Goal: Task Accomplishment & Management: Complete application form

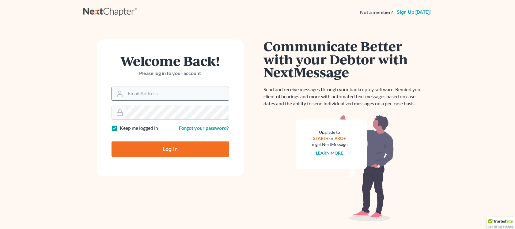
click at [143, 94] on input "Email Address" at bounding box center [177, 93] width 103 height 13
type input "travis@vanwinklelegal.com"
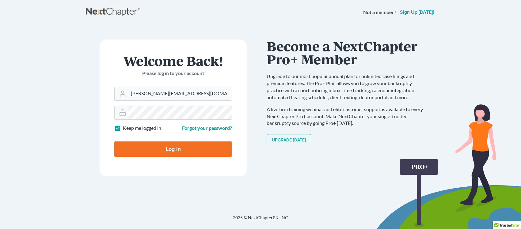
click at [114, 142] on input "Log In" at bounding box center [173, 149] width 118 height 15
type input "Thinking..."
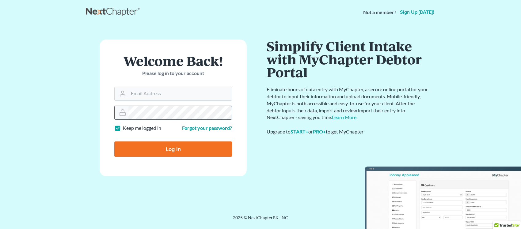
click at [114, 142] on input "Log In" at bounding box center [173, 149] width 118 height 15
type input "Thinking..."
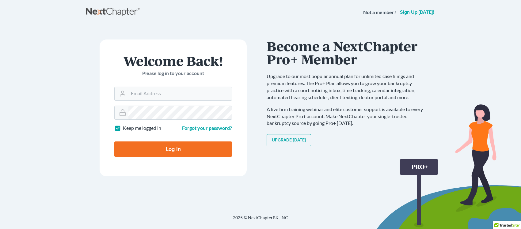
click at [114, 142] on input "Log In" at bounding box center [173, 149] width 118 height 15
type input "Thinking..."
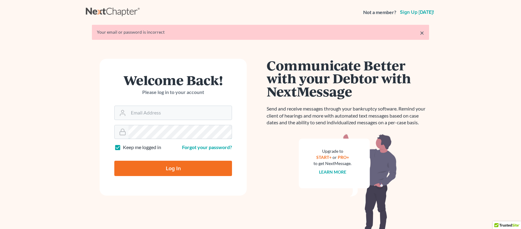
click at [114, 161] on input "Log In" at bounding box center [173, 168] width 118 height 15
type input "Thinking..."
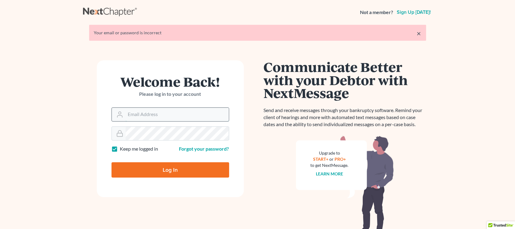
click at [162, 114] on input "Email Address" at bounding box center [177, 114] width 103 height 13
type input "travis@vanwinklelegal.com"
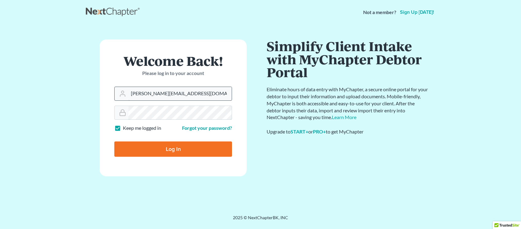
click at [114, 142] on input "Log In" at bounding box center [173, 149] width 118 height 15
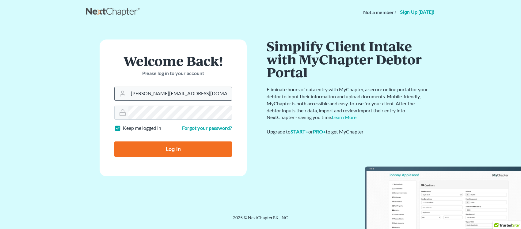
type input "Thinking..."
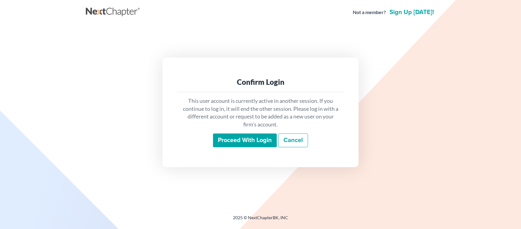
drag, startPoint x: 255, startPoint y: 131, endPoint x: 255, endPoint y: 135, distance: 4.0
click at [255, 134] on div "This user account is currently active in another session. If you continue to lo…" at bounding box center [260, 122] width 167 height 60
click at [255, 139] on input "Proceed with login" at bounding box center [245, 141] width 64 height 14
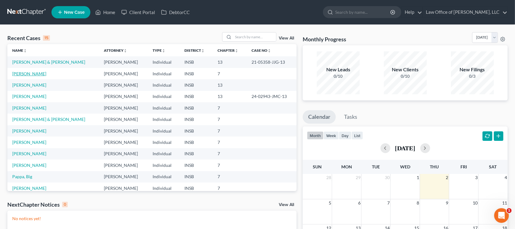
click at [33, 74] on link "[PERSON_NAME]" at bounding box center [29, 73] width 34 height 5
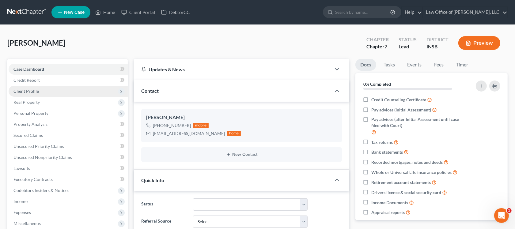
click at [31, 91] on span "Client Profile" at bounding box center [25, 91] width 25 height 5
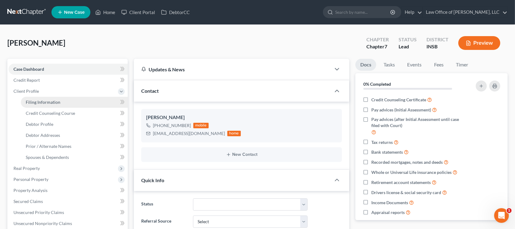
click at [42, 103] on span "Filing Information" at bounding box center [43, 102] width 35 height 5
select select "1"
select select "0"
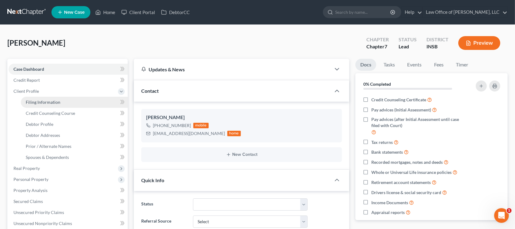
select select "15"
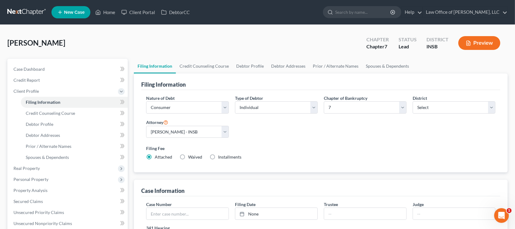
scroll to position [38, 0]
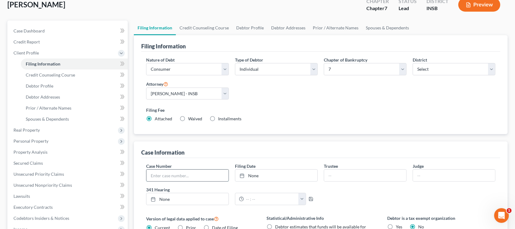
click at [177, 178] on input "text" at bounding box center [188, 176] width 82 height 12
type input "25-05687-JJG-7"
type input "[DATE]"
click at [270, 176] on link "[DATE]" at bounding box center [277, 176] width 82 height 12
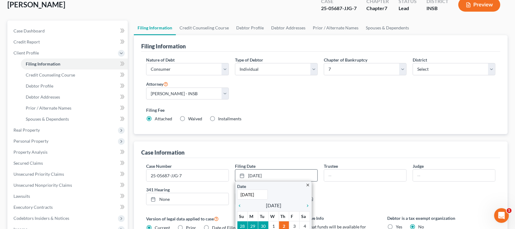
scroll to position [77, 0]
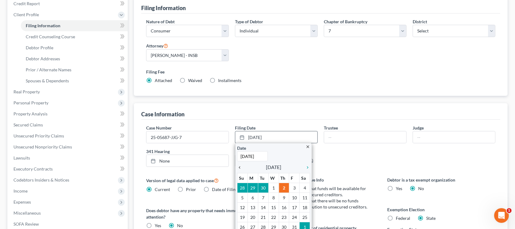
drag, startPoint x: 455, startPoint y: 0, endPoint x: 239, endPoint y: 166, distance: 272.7
click at [239, 166] on icon "chevron_left" at bounding box center [241, 167] width 8 height 5
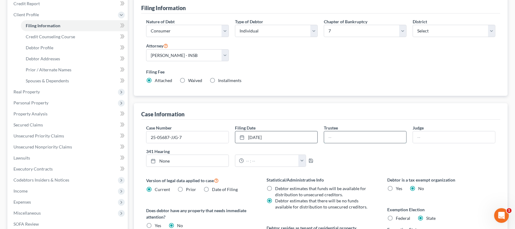
drag, startPoint x: 338, startPoint y: 136, endPoint x: 336, endPoint y: 138, distance: 3.3
click at [338, 136] on input "text" at bounding box center [365, 138] width 82 height 12
type input "[PERSON_NAME]"
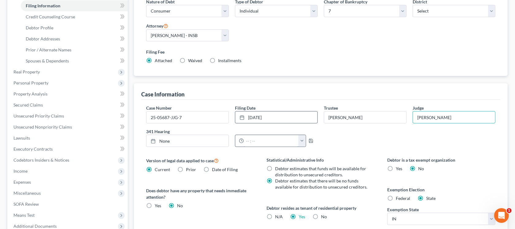
scroll to position [115, 0]
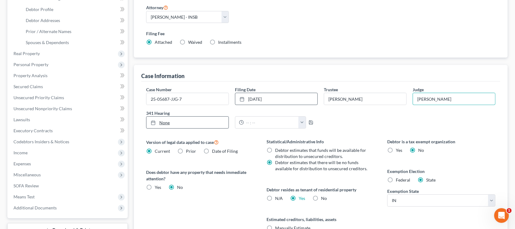
type input "[PERSON_NAME]"
type input "[DATE]"
click at [172, 122] on link "[DATE]" at bounding box center [188, 123] width 82 height 12
click at [250, 120] on input "text" at bounding box center [271, 123] width 55 height 12
click at [308, 120] on div "12:00am 12:30am 1:00am 1:30am 2:00am 2:30am 3:00am 3:30am 4:00am 4:30am 5:00am …" at bounding box center [276, 123] width 89 height 12
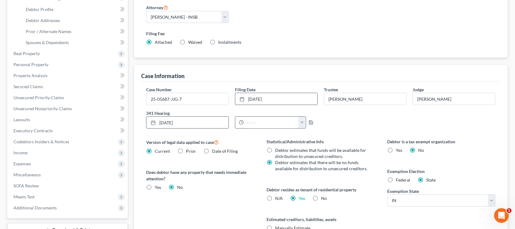
click at [305, 124] on button "button" at bounding box center [302, 123] width 7 height 12
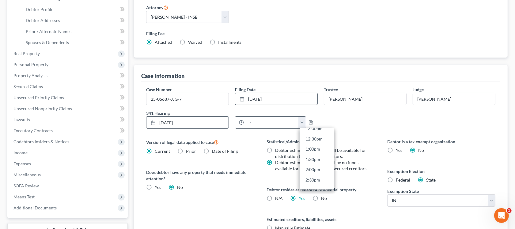
scroll to position [268, 0]
click at [317, 144] on link "1:30pm" at bounding box center [317, 146] width 34 height 10
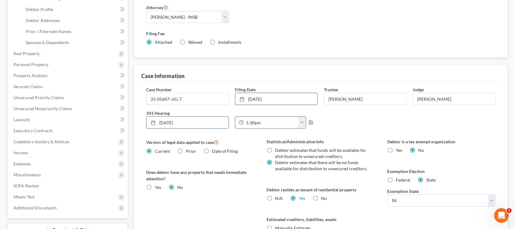
click at [256, 117] on input "1:30pm" at bounding box center [271, 123] width 55 height 12
type input "1:50pm"
click at [370, 134] on div "Case Number 25-05687-JJG-7 Filing Date [DATE] close Date [DATE] Time 12:00 AM c…" at bounding box center [320, 167] width 359 height 171
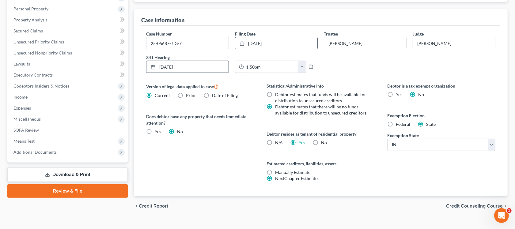
scroll to position [181, 0]
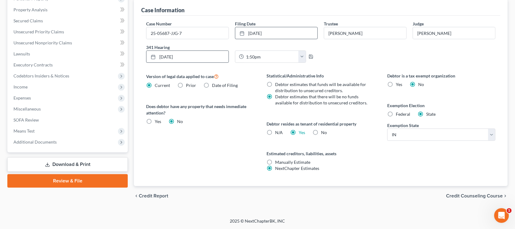
click at [481, 196] on span "Credit Counseling Course" at bounding box center [474, 196] width 57 height 5
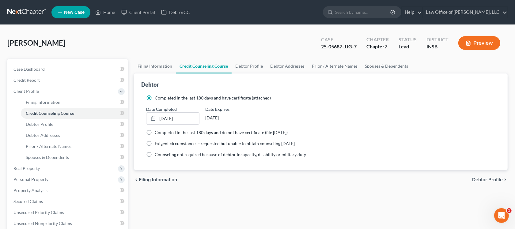
click at [480, 178] on span "Debtor Profile" at bounding box center [488, 180] width 31 height 5
select select "3"
select select "1"
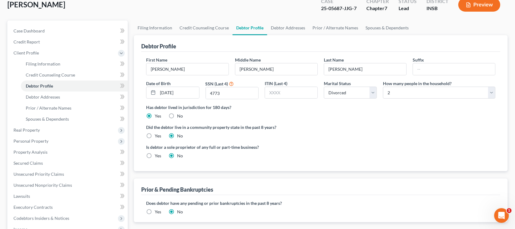
scroll to position [77, 0]
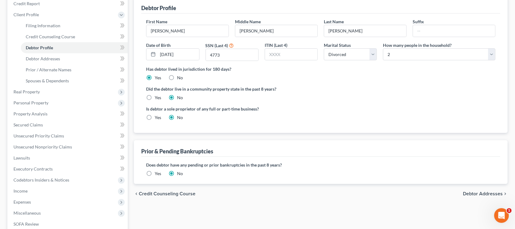
click at [482, 193] on span "Debtor Addresses" at bounding box center [483, 194] width 40 height 5
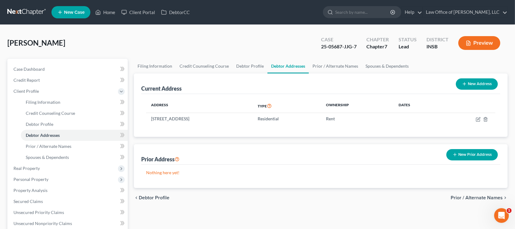
click at [480, 198] on span "Prior / Alternate Names" at bounding box center [477, 198] width 52 height 5
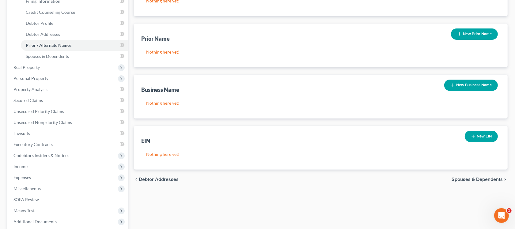
scroll to position [115, 0]
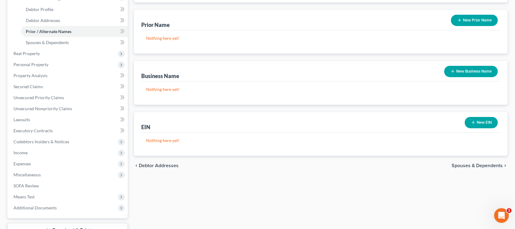
click at [477, 166] on span "Spouses & Dependents" at bounding box center [477, 165] width 51 height 5
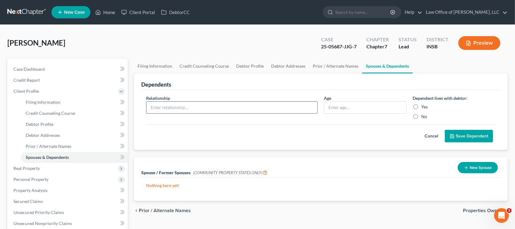
click at [244, 107] on input "text" at bounding box center [232, 108] width 171 height 12
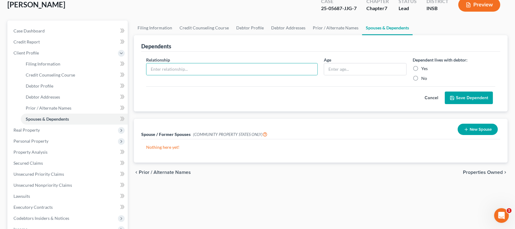
click at [474, 172] on span "Properties Owned" at bounding box center [483, 172] width 40 height 5
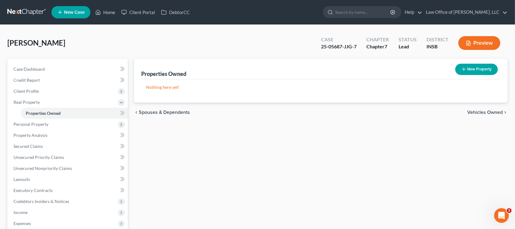
click at [474, 172] on div "Properties Owned New Property Nothing here yet! Property Market Value Liens Exe…" at bounding box center [321, 186] width 380 height 255
click at [478, 112] on span "Vehicles Owned" at bounding box center [486, 112] width 36 height 5
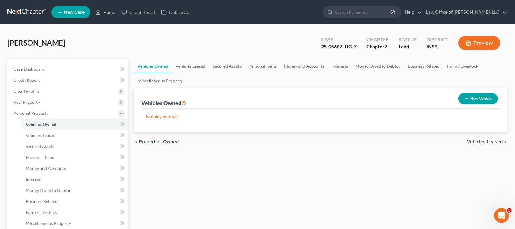
click at [489, 141] on span "Vehicles Leased" at bounding box center [485, 142] width 36 height 5
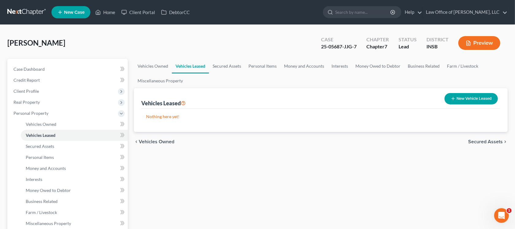
click at [489, 141] on span "Secured Assets" at bounding box center [486, 142] width 35 height 5
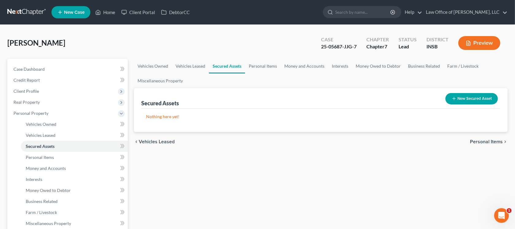
click at [489, 141] on span "Personal Items" at bounding box center [486, 142] width 33 height 5
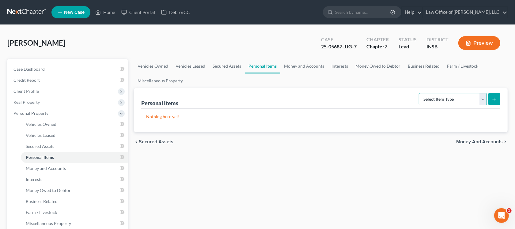
click at [466, 98] on select "Select Item Type Clothing Collectibles Of Value Electronics Firearms Household …" at bounding box center [453, 99] width 68 height 12
select select "clothing"
click at [420, 93] on select "Select Item Type Clothing Collectibles Of Value Electronics Firearms Household …" at bounding box center [453, 99] width 68 height 12
click at [498, 100] on button "submit" at bounding box center [495, 99] width 12 height 12
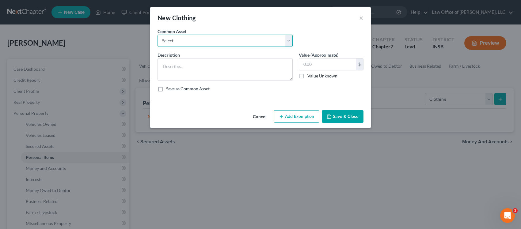
click at [186, 42] on select "Select Various items of clothing" at bounding box center [225, 41] width 135 height 12
select select "0"
click at [158, 35] on select "Select Various items of clothing" at bounding box center [225, 41] width 135 height 12
type textarea "Various items of clothing"
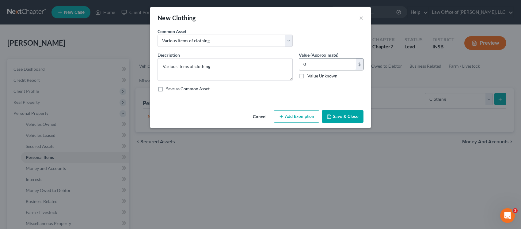
click at [324, 63] on input "0" at bounding box center [327, 65] width 57 height 12
type input "500.00"
click at [288, 120] on button "Add Exemption" at bounding box center [297, 116] width 46 height 13
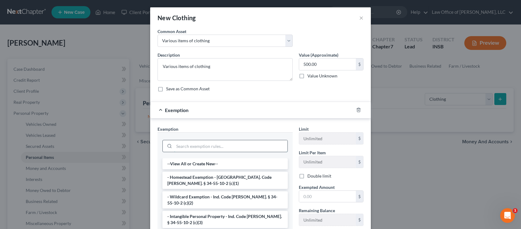
click at [241, 148] on input "search" at bounding box center [230, 146] width 113 height 12
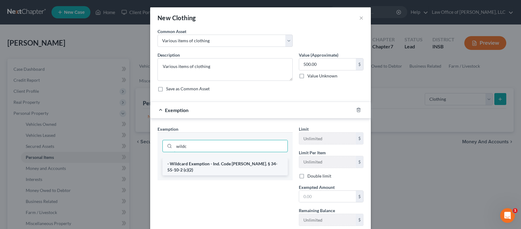
type input "wildc"
click at [245, 163] on li "- Wildcard Exemption - Ind. Code [PERSON_NAME]. § 34-55-10-2 (c)(2)" at bounding box center [225, 167] width 125 height 17
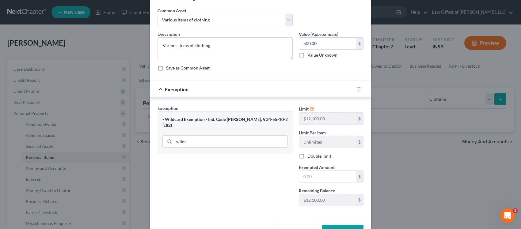
scroll to position [42, 0]
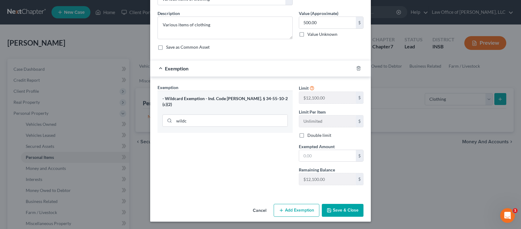
click at [332, 212] on button "Save & Close" at bounding box center [343, 210] width 42 height 13
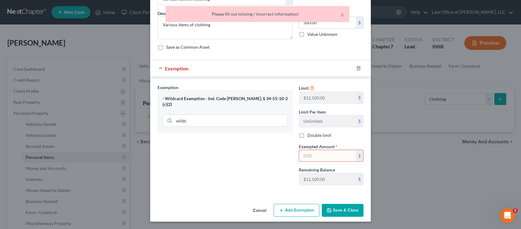
click at [321, 154] on input "text" at bounding box center [327, 156] width 57 height 12
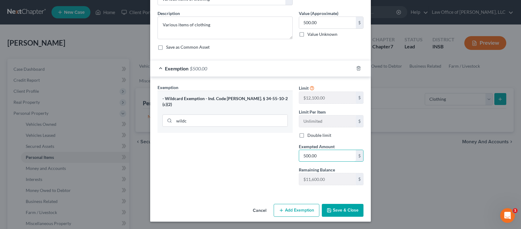
type input "500.00"
click at [345, 212] on button "Save & Close" at bounding box center [343, 210] width 42 height 13
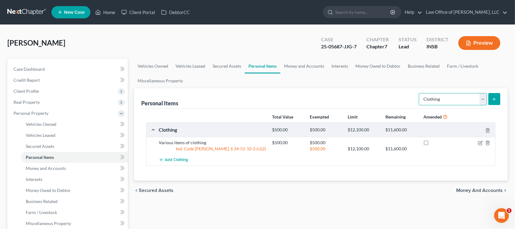
click at [475, 99] on select "Select Item Type Clothing Collectibles Of Value Electronics Firearms Household …" at bounding box center [453, 99] width 68 height 12
select select "electronics"
click at [420, 93] on select "Select Item Type Clothing Collectibles Of Value Electronics Firearms Household …" at bounding box center [453, 99] width 68 height 12
click at [493, 99] on icon "submit" at bounding box center [494, 99] width 5 height 5
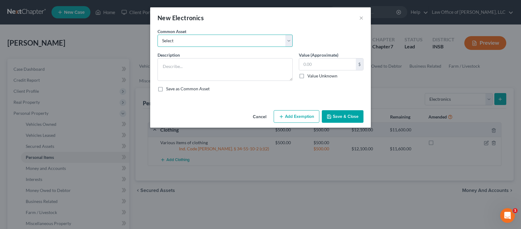
click at [184, 38] on select "Select Television, cell phone, DVD plaer and computer Various household applian…" at bounding box center [225, 41] width 135 height 12
select select "0"
click at [158, 35] on select "Select Television, cell phone, DVD plaer and computer Various household applian…" at bounding box center [225, 41] width 135 height 12
type textarea "Television, cell phone, DVD plaer and computer"
type input "750.00"
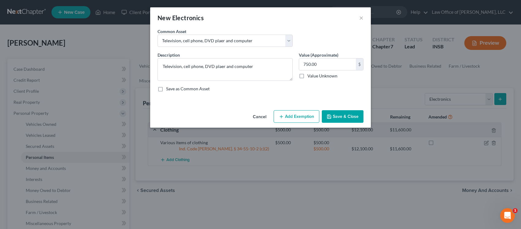
click at [300, 115] on button "Add Exemption" at bounding box center [297, 116] width 46 height 13
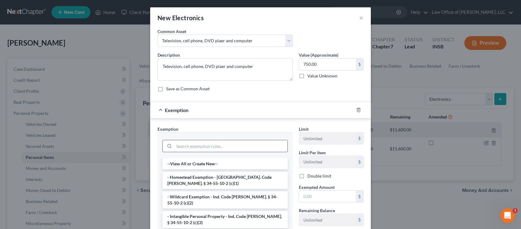
click at [224, 144] on input "search" at bounding box center [230, 146] width 113 height 12
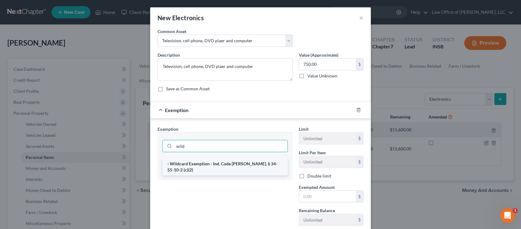
type input "wild"
click at [221, 166] on li "- Wildcard Exemption - Ind. Code [PERSON_NAME]. § 34-55-10-2 (c)(2)" at bounding box center [225, 167] width 125 height 17
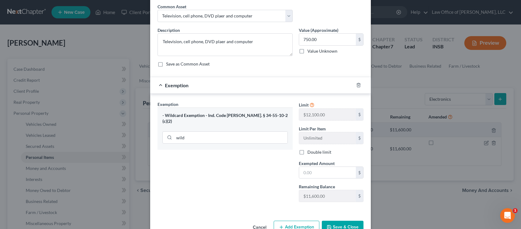
scroll to position [38, 0]
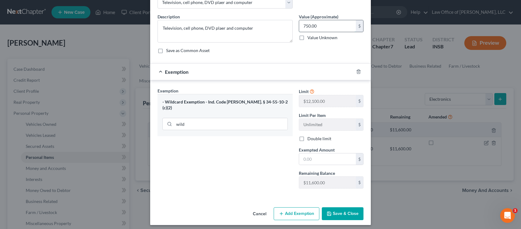
click at [327, 21] on input "750.00" at bounding box center [327, 26] width 57 height 12
type input "1"
type input "1,200.00"
click at [325, 164] on input "text" at bounding box center [327, 160] width 57 height 12
type input "1,200.00"
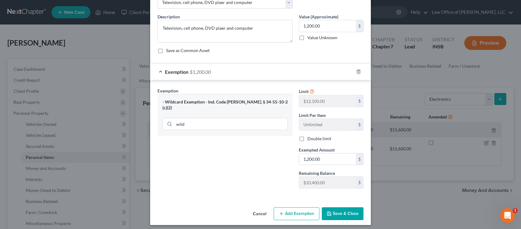
click at [329, 215] on icon "button" at bounding box center [330, 214] width 4 height 4
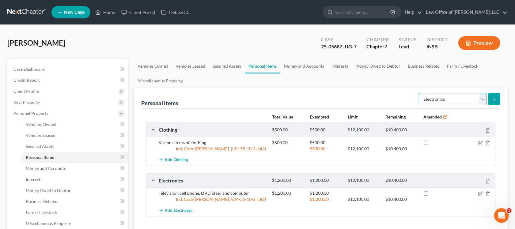
click at [455, 98] on select "Select Item Type Clothing Collectibles Of Value Electronics Firearms Household …" at bounding box center [453, 99] width 68 height 12
select select "household_goods"
click at [420, 93] on select "Select Item Type Clothing Collectibles Of Value Electronics Firearms Household …" at bounding box center [453, 99] width 68 height 12
click at [496, 100] on icon "submit" at bounding box center [494, 99] width 5 height 5
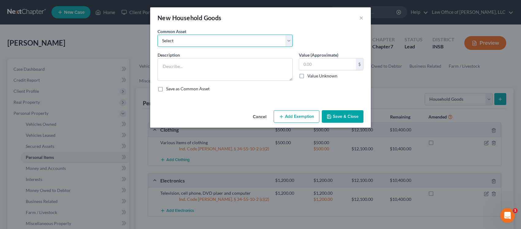
click at [208, 37] on select "Select Household Goods and Furnishings" at bounding box center [225, 41] width 135 height 12
select select "0"
click at [158, 35] on select "Select Household Goods and Furnishings" at bounding box center [225, 41] width 135 height 12
type textarea "Household Goods and Furnishings"
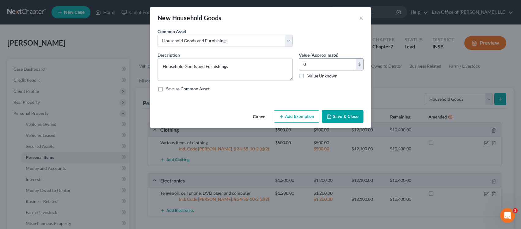
click at [319, 64] on input "0" at bounding box center [327, 65] width 57 height 12
type input "1,500.00"
click at [297, 119] on button "Add Exemption" at bounding box center [297, 116] width 46 height 13
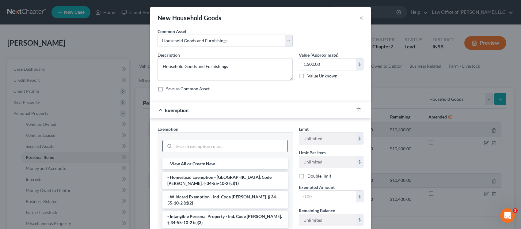
click at [249, 148] on input "search" at bounding box center [230, 146] width 113 height 12
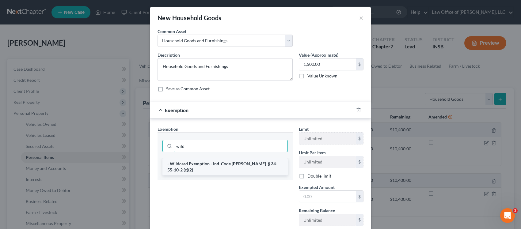
type input "wild"
click at [242, 169] on li "- Wildcard Exemption - Ind. Code [PERSON_NAME]. § 34-55-10-2 (c)(2)" at bounding box center [225, 167] width 125 height 17
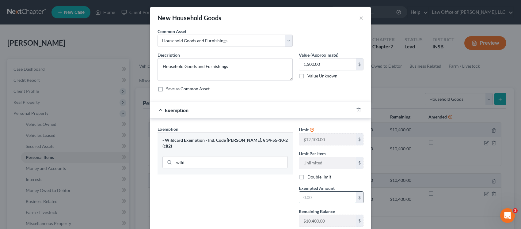
click at [304, 199] on input "text" at bounding box center [327, 198] width 57 height 12
type input "1,500.00"
click at [291, 198] on div "Exemption Set must be selected for CA. Exemption * - Wildcard Exemption - Ind. …" at bounding box center [225, 179] width 141 height 106
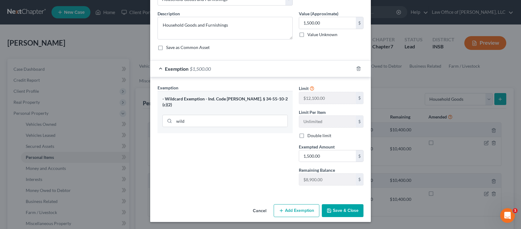
scroll to position [42, 0]
click at [332, 215] on button "Save & Close" at bounding box center [343, 210] width 42 height 13
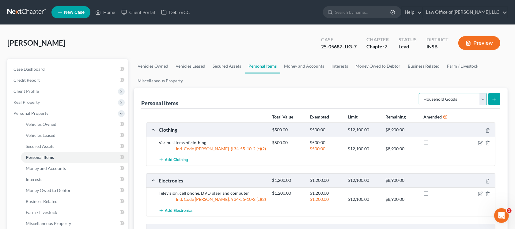
click at [483, 95] on select "Select Item Type Clothing Collectibles Of Value Electronics Firearms Household …" at bounding box center [453, 99] width 68 height 12
click at [304, 64] on link "Money and Accounts" at bounding box center [305, 66] width 48 height 15
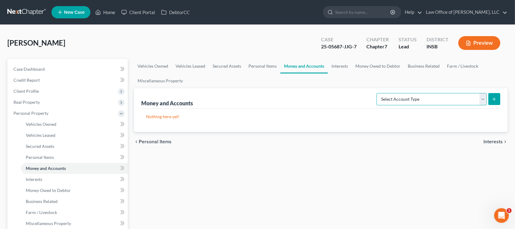
click at [442, 99] on select "Select Account Type Brokerage Cash on Hand Certificates of Deposit Checking Acc…" at bounding box center [432, 99] width 110 height 12
select select "checking"
click at [378, 93] on select "Select Account Type Brokerage Cash on Hand Certificates of Deposit Checking Acc…" at bounding box center [432, 99] width 110 height 12
click at [499, 97] on button "submit" at bounding box center [495, 99] width 12 height 12
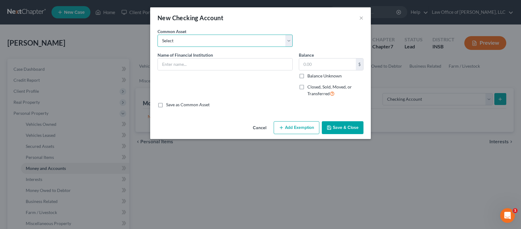
click at [242, 41] on select "Select Old National Bank Chase Bank, N.A. USAA Federal Savings Bank Key Bank Ev…" at bounding box center [225, 41] width 135 height 12
click at [195, 43] on select "Select Old National Bank Chase Bank, N.A. USAA Federal Savings Bank Key Bank Ev…" at bounding box center [225, 41] width 135 height 12
click at [196, 118] on div "An exemption set must first be selected from the Filing Information section. Co…" at bounding box center [260, 73] width 221 height 91
click at [179, 65] on input "text" at bounding box center [225, 65] width 135 height 12
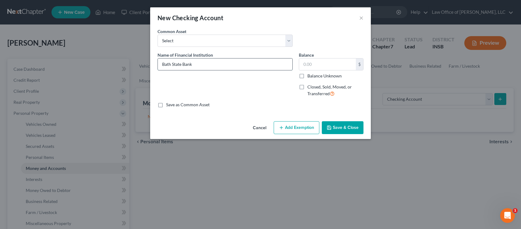
type input "Bath State Bank"
click at [340, 62] on input "text" at bounding box center [327, 65] width 57 height 12
type input "666.41"
click at [302, 128] on button "Add Exemption" at bounding box center [297, 127] width 46 height 13
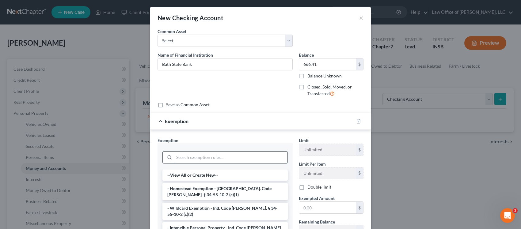
click at [225, 157] on input "search" at bounding box center [230, 158] width 113 height 12
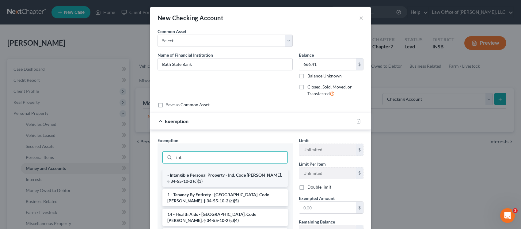
type input "int"
click at [220, 176] on li "- Intangible Personal Property - Ind. Code [PERSON_NAME]. § 34-55-10-2 (c)(3)" at bounding box center [225, 178] width 125 height 17
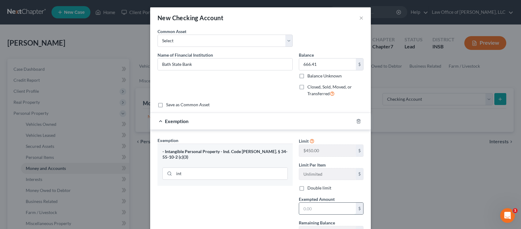
drag, startPoint x: 314, startPoint y: 209, endPoint x: 297, endPoint y: 205, distance: 17.3
click at [299, 206] on input "text" at bounding box center [327, 209] width 57 height 12
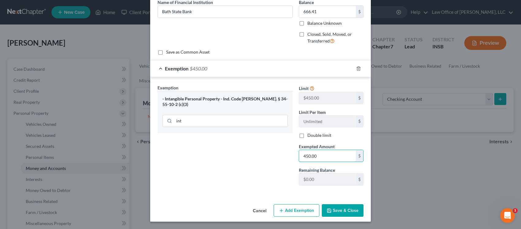
scroll to position [54, 0]
type input "450.00"
click at [341, 214] on button "Save & Close" at bounding box center [343, 211] width 42 height 13
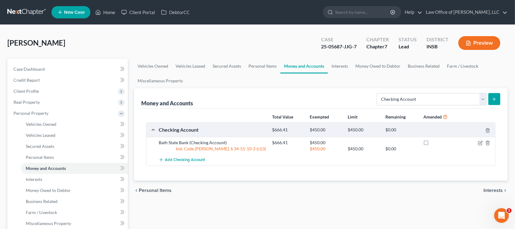
click at [497, 100] on button "submit" at bounding box center [495, 99] width 12 height 12
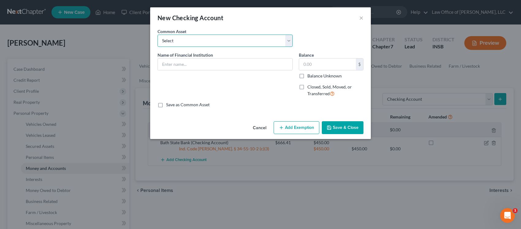
click at [289, 40] on select "Select Old National Bank Chase Bank, N.A. USAA Federal Savings Bank Key Bank Ev…" at bounding box center [225, 41] width 135 height 12
click at [182, 117] on div "An exemption set must first be selected from the Filing Information section. Co…" at bounding box center [260, 73] width 221 height 91
click at [186, 62] on input "text" at bounding box center [225, 65] width 135 height 12
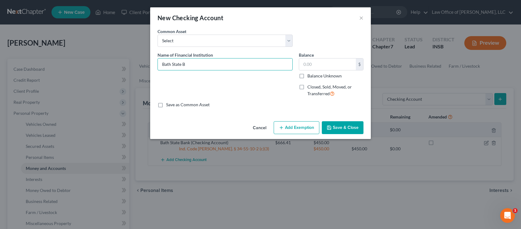
type input "Bath State Bank"
click at [316, 65] on input "text" at bounding box center [327, 65] width 57 height 12
type input "5.03"
click at [341, 129] on button "Save & Close" at bounding box center [343, 127] width 42 height 13
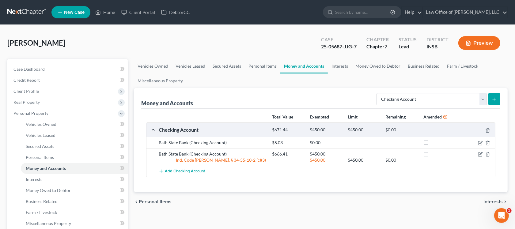
click at [229, 143] on div "Bath State Bank (Checking Account)" at bounding box center [212, 143] width 113 height 6
click at [479, 144] on icon "button" at bounding box center [480, 143] width 5 height 5
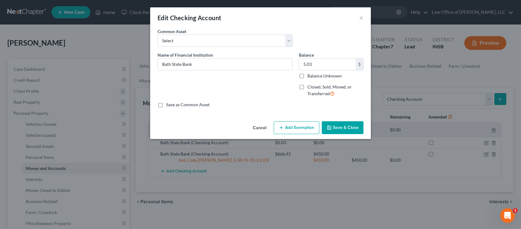
click at [350, 125] on button "Save & Close" at bounding box center [343, 127] width 42 height 13
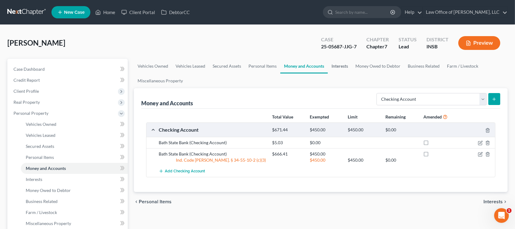
click at [343, 66] on link "Interests" at bounding box center [340, 66] width 24 height 15
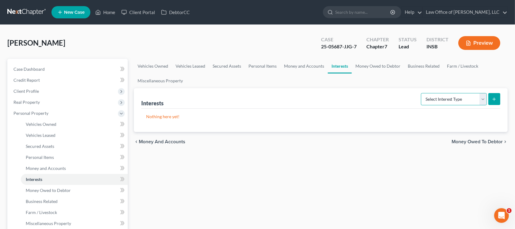
click at [442, 102] on select "Select Interest Type 401K Annuity Bond Education IRA Government Bond Government…" at bounding box center [454, 99] width 66 height 12
click at [422, 93] on select "Select Interest Type 401K Annuity Bond Education IRA Government Bond Government…" at bounding box center [454, 99] width 66 height 12
click at [475, 101] on select "Select Interest Type 401K Annuity Bond Education IRA Government Bond Government…" at bounding box center [454, 99] width 66 height 12
select select "401k"
click at [422, 93] on select "Select Interest Type 401K Annuity Bond Education IRA Government Bond Government…" at bounding box center [454, 99] width 66 height 12
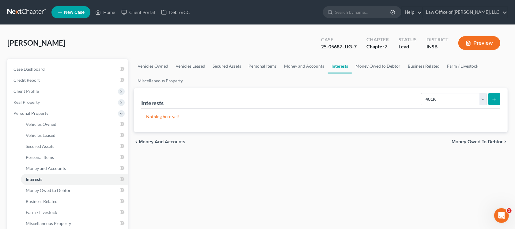
click at [497, 101] on icon "submit" at bounding box center [494, 99] width 5 height 5
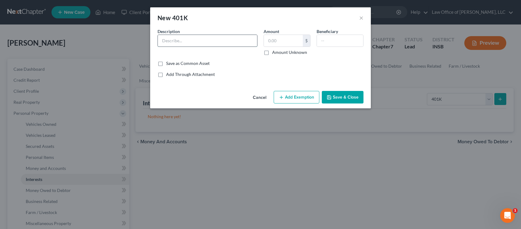
click at [224, 45] on input "text" at bounding box center [207, 41] width 99 height 12
type input "[PERSON_NAME] Petroleum 401(k)"
drag, startPoint x: 166, startPoint y: 40, endPoint x: 214, endPoint y: 20, distance: 52.3
click at [214, 20] on div "New 401K ×" at bounding box center [260, 17] width 221 height 21
click at [280, 39] on input "text" at bounding box center [283, 41] width 39 height 12
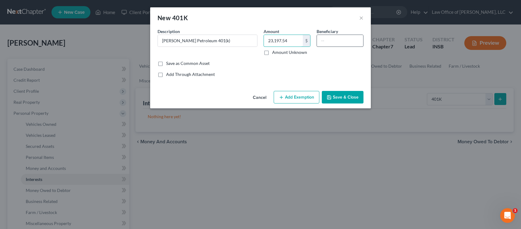
type input "23,197.54"
click at [331, 41] on input "text" at bounding box center [340, 41] width 46 height 12
type input "Mother"
click at [302, 101] on button "Add Exemption" at bounding box center [297, 97] width 46 height 13
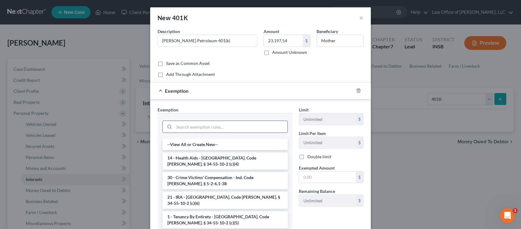
click at [248, 126] on input "search" at bounding box center [230, 127] width 113 height 12
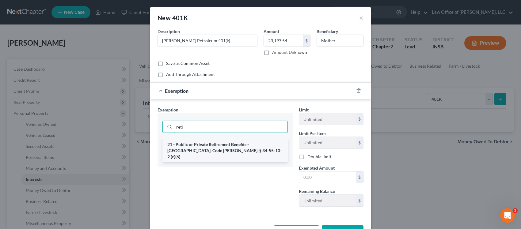
type input "reti"
click at [242, 146] on li "21 - Public or Private Retirement Benefits - [GEOGRAPHIC_DATA]. Code [PERSON_NA…" at bounding box center [225, 150] width 125 height 23
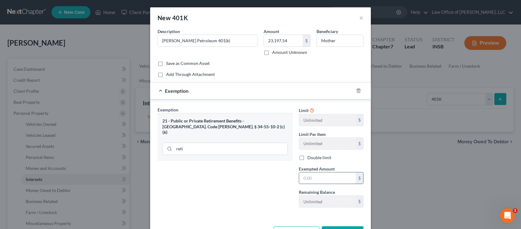
click at [318, 176] on input "text" at bounding box center [327, 179] width 57 height 12
click at [278, 178] on div "Exemption Set must be selected for CA. Exemption * 21 - Public or Private Retir…" at bounding box center [225, 160] width 141 height 106
click at [310, 179] on input "text" at bounding box center [327, 179] width 57 height 12
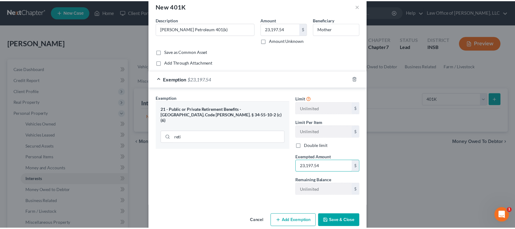
scroll to position [23, 0]
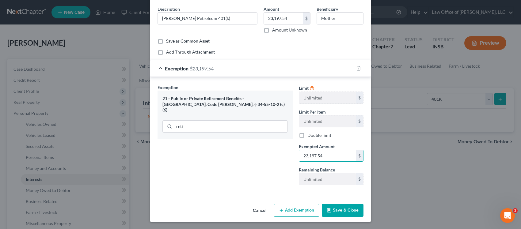
type input "23,197.54"
click at [340, 210] on button "Save & Close" at bounding box center [343, 210] width 42 height 13
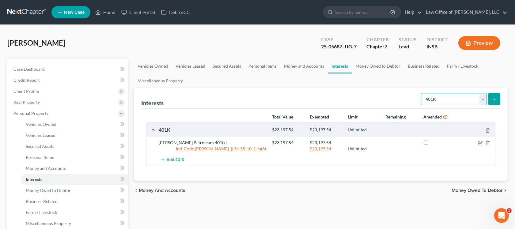
click at [481, 97] on select "Select Interest Type 401K Annuity Bond Education IRA Government Bond Government…" at bounding box center [454, 99] width 66 height 12
select select "term_life_insurance"
click at [422, 93] on select "Select Interest Type 401K Annuity Bond Education IRA Government Bond Government…" at bounding box center [454, 99] width 66 height 12
click at [496, 98] on icon "submit" at bounding box center [494, 99] width 5 height 5
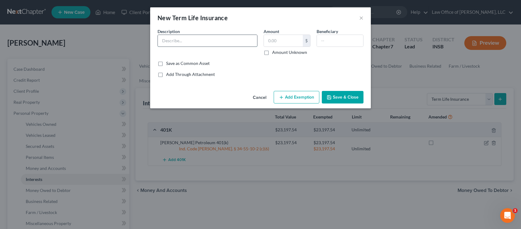
click at [182, 42] on input "text" at bounding box center [207, 41] width 99 height 12
type input "Term Life Insurance"
click at [325, 39] on input "text" at bounding box center [340, 41] width 46 height 12
type input "Mother"
click at [349, 97] on button "Save & Close" at bounding box center [343, 97] width 42 height 13
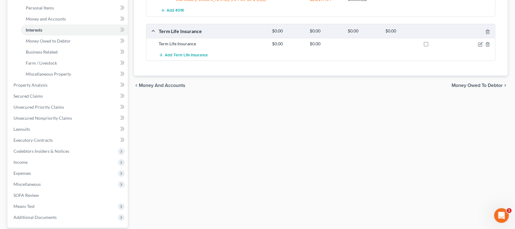
scroll to position [153, 0]
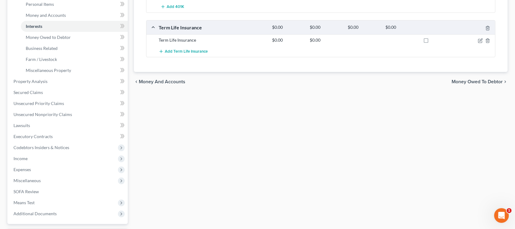
click at [481, 80] on span "Money Owed to Debtor" at bounding box center [477, 81] width 51 height 5
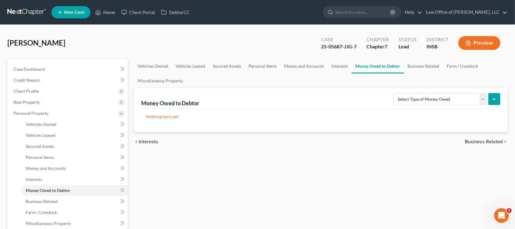
click at [491, 140] on span "Business Related" at bounding box center [484, 142] width 38 height 5
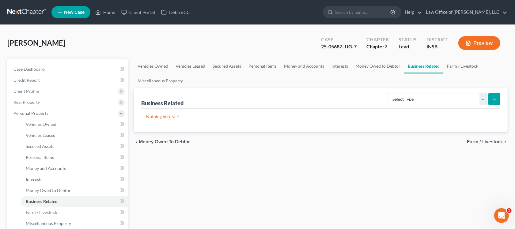
click at [491, 140] on span "Farm / Livestock" at bounding box center [485, 142] width 36 height 5
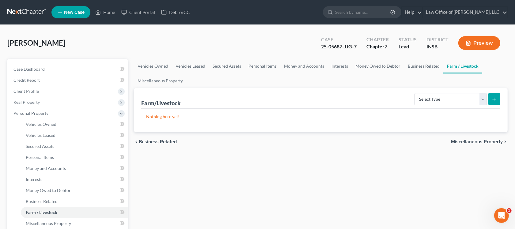
click at [491, 140] on span "Miscellaneous Property" at bounding box center [477, 142] width 52 height 5
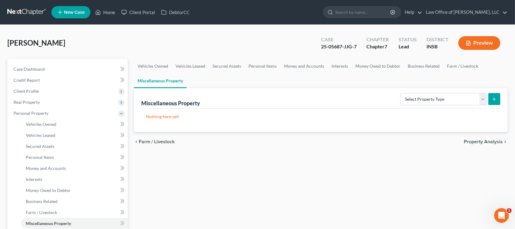
click at [491, 140] on span "Property Analysis" at bounding box center [483, 142] width 39 height 5
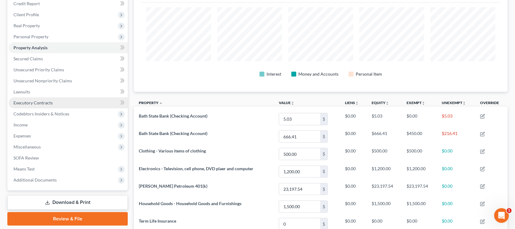
scroll to position [38, 0]
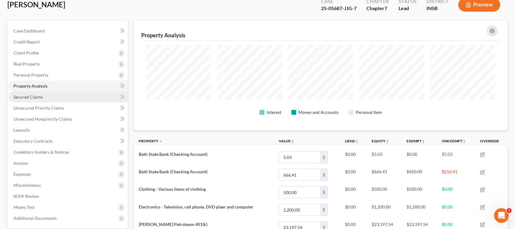
click at [56, 99] on link "Secured Claims" at bounding box center [68, 97] width 119 height 11
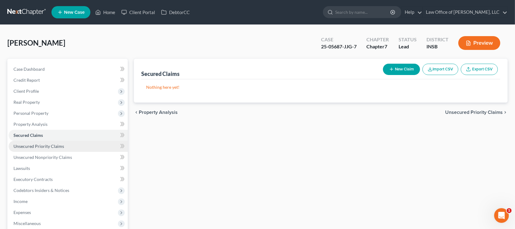
click at [57, 149] on link "Unsecured Priority Claims" at bounding box center [68, 146] width 119 height 11
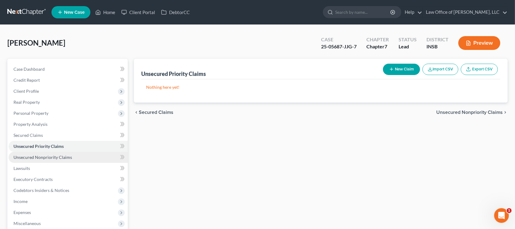
click at [57, 157] on span "Unsecured Nonpriority Claims" at bounding box center [42, 157] width 59 height 5
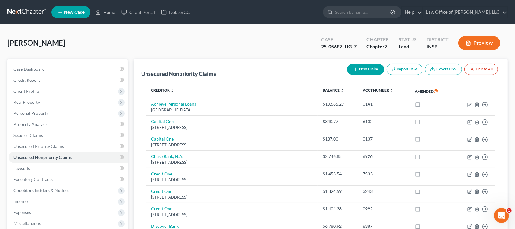
click at [472, 39] on button "Preview" at bounding box center [480, 43] width 42 height 14
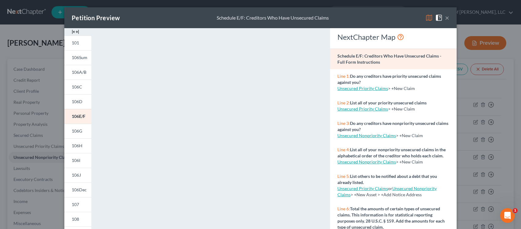
click at [445, 19] on button "×" at bounding box center [447, 17] width 4 height 7
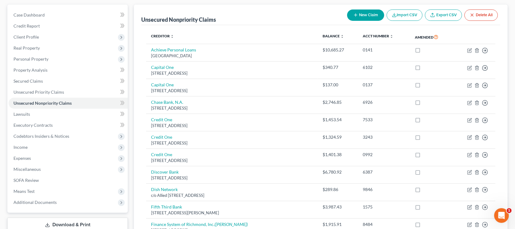
scroll to position [38, 0]
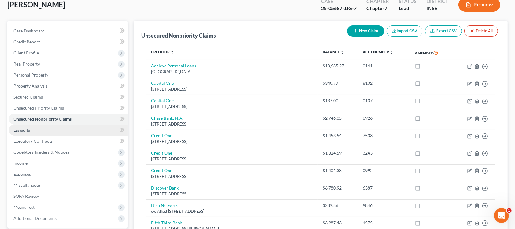
click at [24, 128] on span "Lawsuits" at bounding box center [21, 130] width 17 height 5
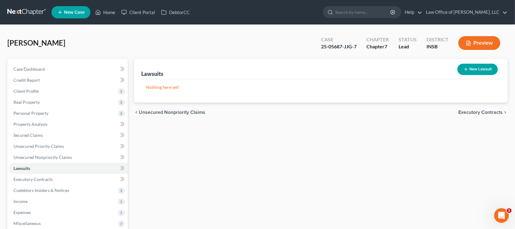
click at [481, 71] on button "New Lawsuit" at bounding box center [478, 69] width 40 height 11
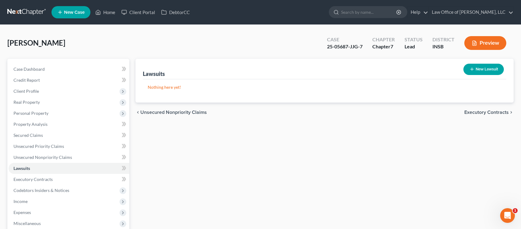
select select "0"
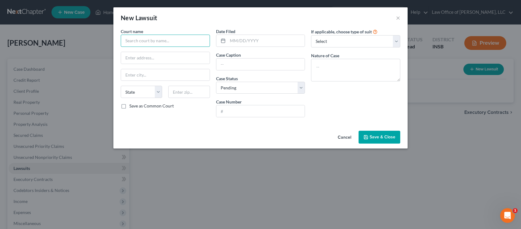
click at [128, 40] on input "text" at bounding box center [165, 41] width 89 height 12
type input "Union County Circuit Court"
type input "[STREET_ADDRESS]"
type input "Liberty"
select select "15"
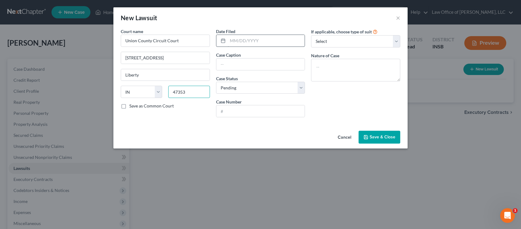
type input "47353"
click at [253, 43] on input "text" at bounding box center [266, 41] width 77 height 12
type input "[DATE]"
click at [241, 67] on input "text" at bounding box center [260, 65] width 89 height 12
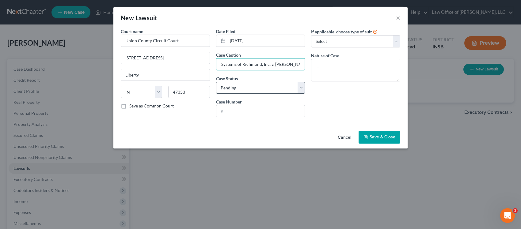
type input "Finance Systems of Richmond, Inc. v. [PERSON_NAME]"
click at [247, 90] on select "Select Pending On Appeal Concluded" at bounding box center [260, 88] width 89 height 12
click at [361, 110] on div "If applicable, choose type of suit Select Repossession Garnishment Foreclosure …" at bounding box center [355, 75] width 95 height 94
click at [261, 115] on input "text" at bounding box center [260, 111] width 89 height 12
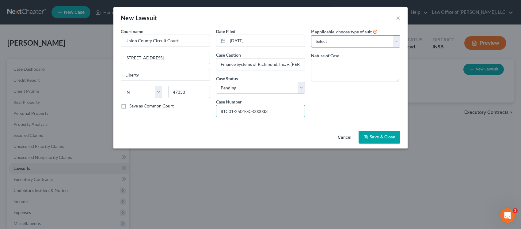
type input "81C01-2504-SC-000033"
click at [344, 40] on select "Select Repossession Garnishment Foreclosure Attached, Seized, Or Levied Other" at bounding box center [355, 41] width 89 height 12
select select "4"
click at [311, 35] on select "Select Repossession Garnishment Foreclosure Attached, Seized, Or Levied Other" at bounding box center [355, 41] width 89 height 12
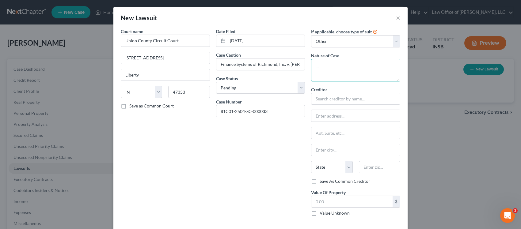
click at [334, 66] on textarea at bounding box center [355, 70] width 89 height 23
type textarea "debt collection"
click at [331, 100] on input "text" at bounding box center [355, 99] width 89 height 12
type input "R"
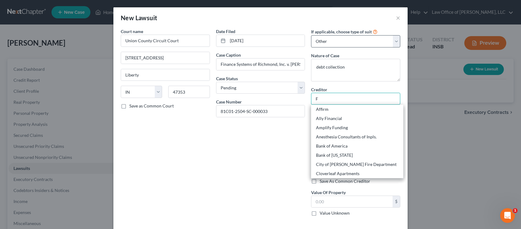
type input "F"
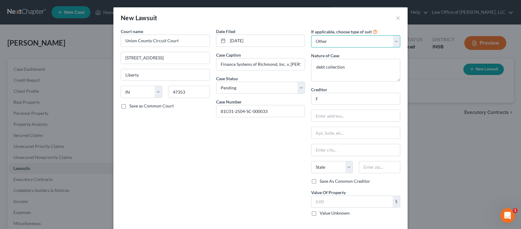
click at [333, 41] on select "Select Repossession Garnishment Foreclosure Attached, Seized, Or Levied Other" at bounding box center [355, 41] width 89 height 12
click at [311, 35] on select "Select Repossession Garnishment Foreclosure Attached, Seized, Or Levied Other" at bounding box center [355, 41] width 89 height 12
click at [349, 40] on select "Select Repossession Garnishment Foreclosure Attached, Seized, Or Levied Other" at bounding box center [355, 41] width 89 height 12
select select "4"
click at [311, 35] on select "Select Repossession Garnishment Foreclosure Attached, Seized, Or Levied Other" at bounding box center [355, 41] width 89 height 12
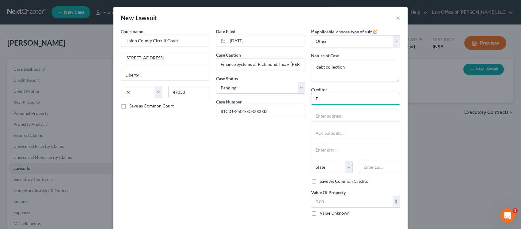
click at [332, 98] on input "F" at bounding box center [355, 99] width 89 height 12
type input "Finance System of Richmond, Inc."
type input "[STREET_ADDRESS]"
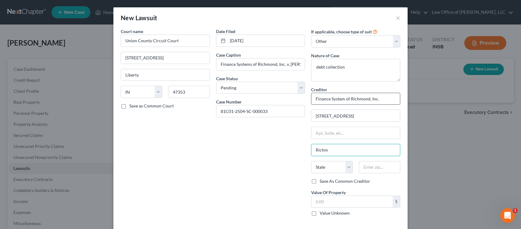
type input "[GEOGRAPHIC_DATA]"
select select "15"
type input "47375"
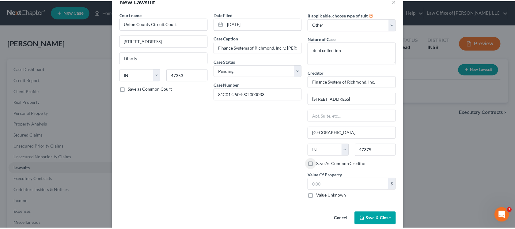
scroll to position [27, 0]
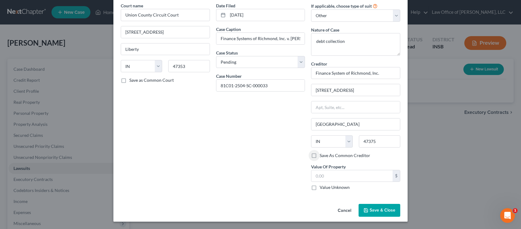
click at [379, 209] on span "Save & Close" at bounding box center [383, 210] width 26 height 5
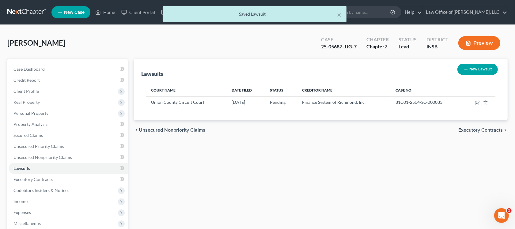
click at [494, 128] on span "Executory Contracts" at bounding box center [481, 130] width 44 height 5
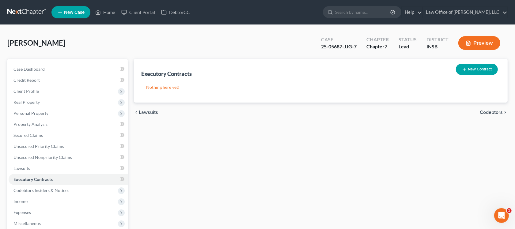
click at [487, 113] on span "Codebtors" at bounding box center [491, 112] width 23 height 5
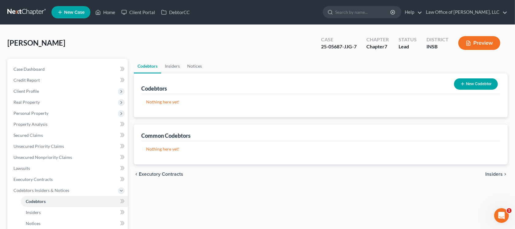
click at [497, 172] on span "Insiders" at bounding box center [494, 174] width 17 height 5
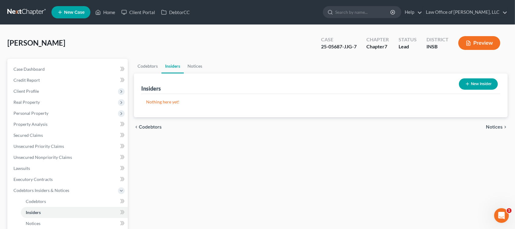
click at [493, 126] on span "Notices" at bounding box center [494, 127] width 17 height 5
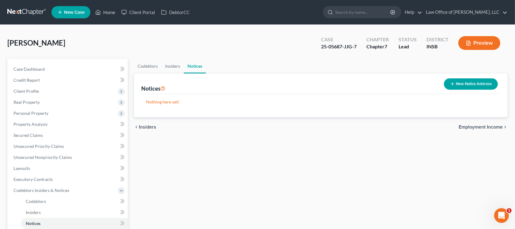
click at [493, 125] on span "Employment Income" at bounding box center [481, 127] width 44 height 5
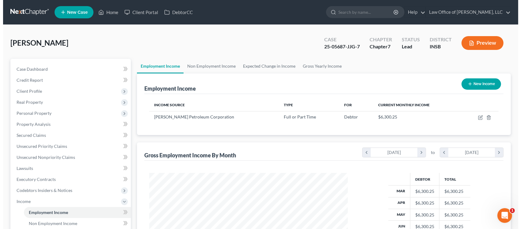
scroll to position [110, 211]
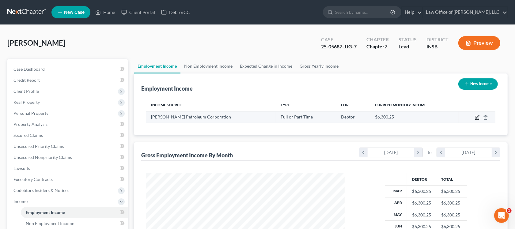
click at [476, 117] on icon "button" at bounding box center [478, 118] width 4 height 4
select select "0"
select select "15"
select select "0"
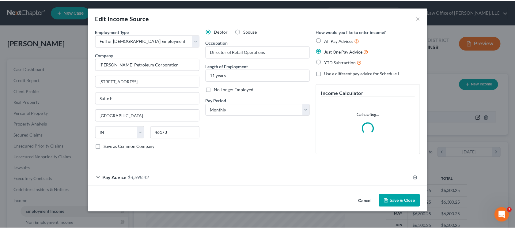
scroll to position [110, 213]
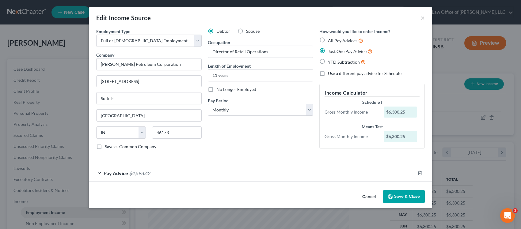
click at [394, 195] on button "Save & Close" at bounding box center [404, 196] width 42 height 13
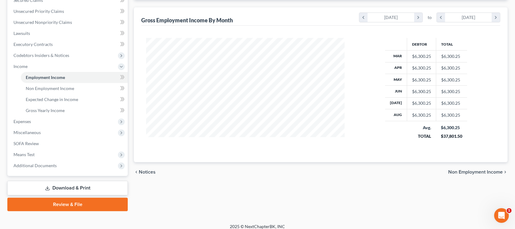
scroll to position [140, 0]
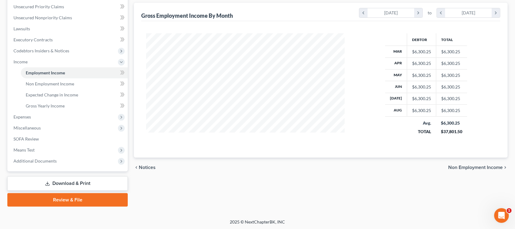
click at [471, 167] on span "Non Employment Income" at bounding box center [476, 167] width 55 height 5
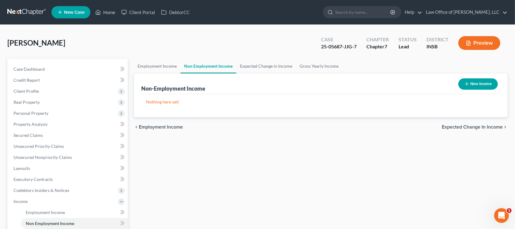
click at [475, 128] on span "Expected Change in Income" at bounding box center [472, 127] width 61 height 5
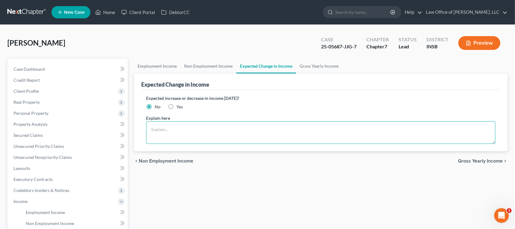
click at [475, 128] on textarea at bounding box center [321, 132] width 350 height 23
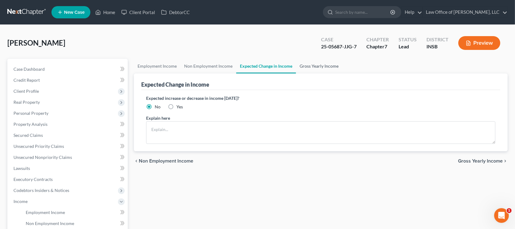
click at [321, 64] on link "Gross Yearly Income" at bounding box center [319, 66] width 46 height 15
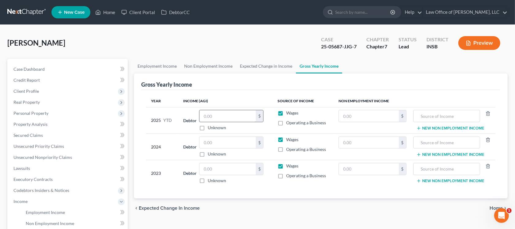
click at [234, 114] on input "text" at bounding box center [228, 116] width 56 height 12
click at [226, 142] on input "text" at bounding box center [228, 143] width 56 height 12
type input "53,786.16"
click at [221, 146] on input "text" at bounding box center [228, 143] width 56 height 12
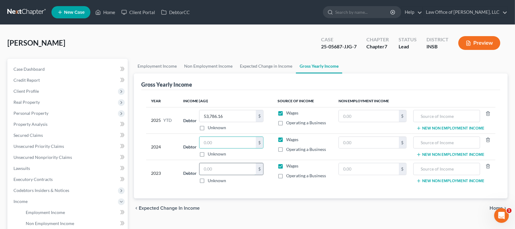
click at [207, 167] on input "text" at bounding box center [228, 169] width 56 height 12
type input "76,761.43"
click at [220, 143] on input "text" at bounding box center [228, 143] width 56 height 12
type input "76,321.22"
click at [495, 208] on span "Home" at bounding box center [496, 208] width 13 height 5
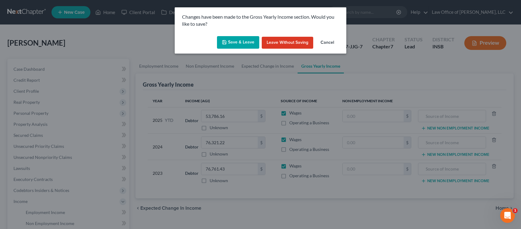
click at [243, 39] on button "Save & Leave" at bounding box center [238, 42] width 42 height 13
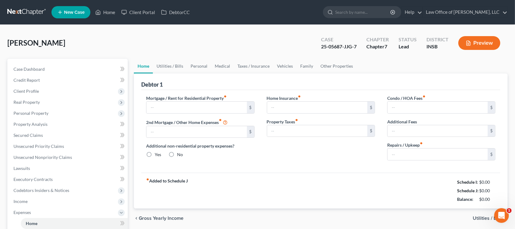
type input "750.00"
type input "0.00"
radio input "true"
type input "0.00"
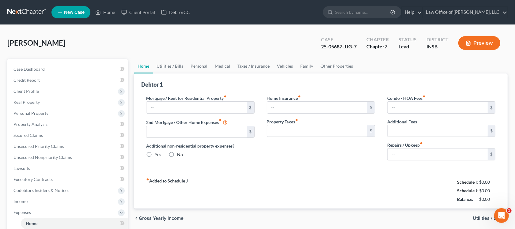
type input "0.00"
type input "35.00"
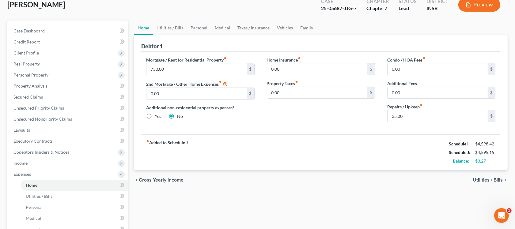
click at [481, 181] on span "Utilities / Bills" at bounding box center [488, 180] width 30 height 5
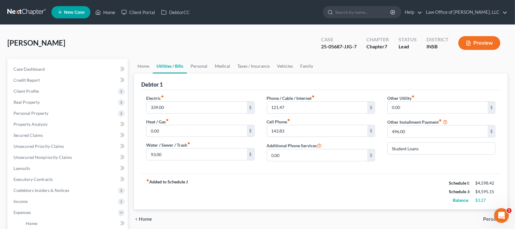
click at [487, 218] on span "Personal" at bounding box center [494, 219] width 20 height 5
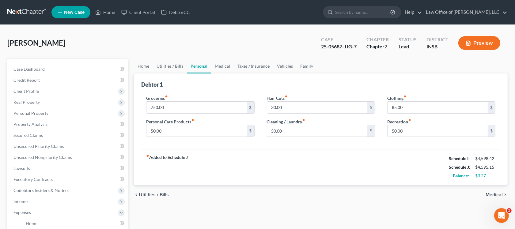
click at [490, 194] on span "Medical" at bounding box center [494, 195] width 17 height 5
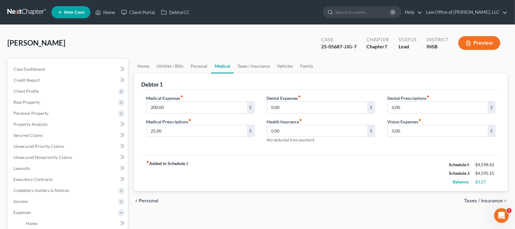
click at [489, 201] on span "Taxes / Insurance" at bounding box center [484, 201] width 39 height 5
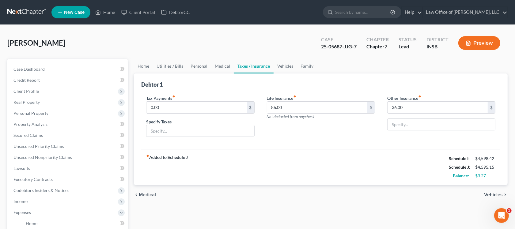
click at [488, 194] on span "Vehicles" at bounding box center [494, 195] width 19 height 5
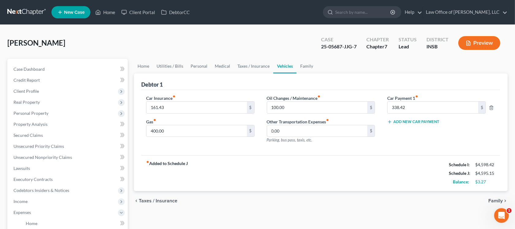
click at [491, 200] on span "Family" at bounding box center [496, 201] width 14 height 5
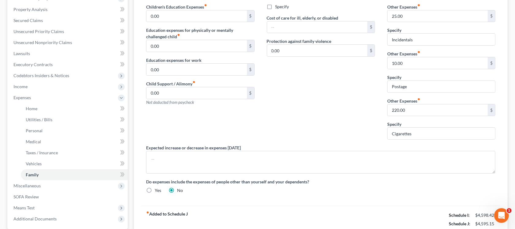
scroll to position [153, 0]
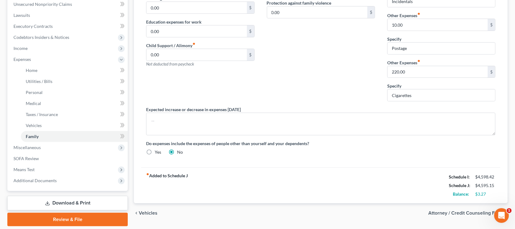
click at [471, 213] on span "Attorney / Credit Counseling Fees" at bounding box center [466, 213] width 75 height 5
select select "0"
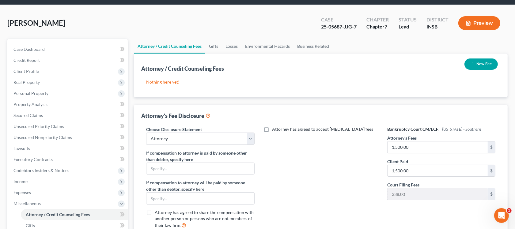
scroll to position [38, 0]
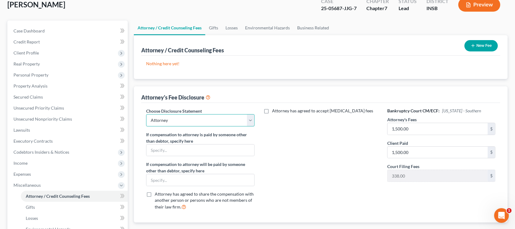
click at [237, 125] on select "Select Attorney" at bounding box center [200, 120] width 108 height 12
click at [146, 114] on select "Select Attorney" at bounding box center [200, 120] width 108 height 12
click at [476, 46] on button "New Fee" at bounding box center [481, 45] width 33 height 11
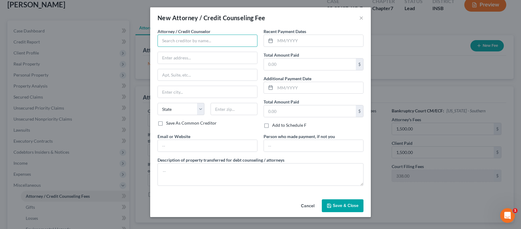
click at [194, 41] on input "text" at bounding box center [208, 41] width 100 height 12
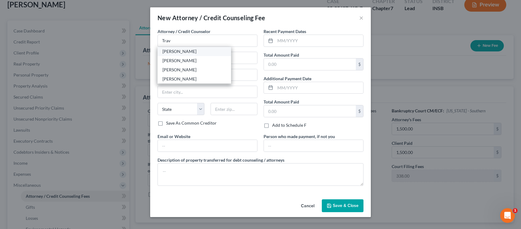
click at [195, 52] on div "[PERSON_NAME]" at bounding box center [195, 51] width 64 height 6
type input "[PERSON_NAME]"
type input "PO Box 34280"
type input "[GEOGRAPHIC_DATA]"
select select "15"
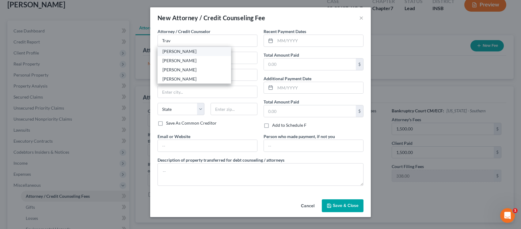
type input "46234"
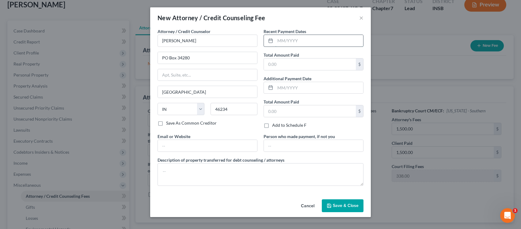
click at [287, 40] on input "text" at bounding box center [319, 41] width 88 height 12
type input "[DATE]"
click at [281, 68] on input "text" at bounding box center [310, 65] width 92 height 12
type input "1,500.00"
click at [295, 110] on input "text" at bounding box center [310, 111] width 92 height 12
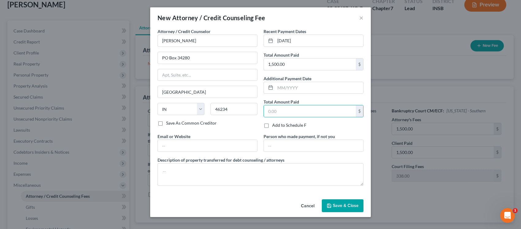
click at [247, 195] on div "Attorney / Credit Counselor * [PERSON_NAME] PO Box 34280 [GEOGRAPHIC_DATA] [US_…" at bounding box center [260, 112] width 221 height 169
click at [333, 204] on span "Save & Close" at bounding box center [346, 205] width 26 height 5
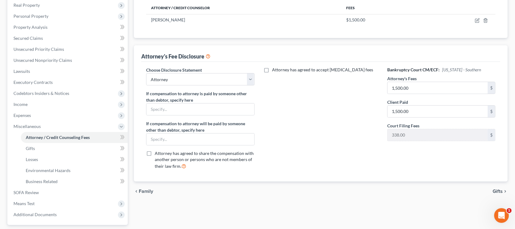
scroll to position [115, 0]
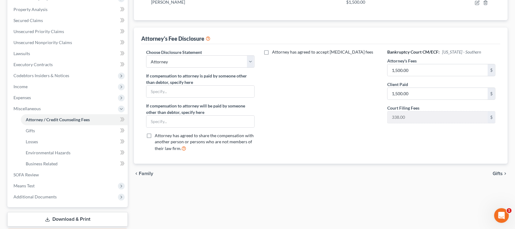
click at [499, 174] on span "Gifts" at bounding box center [498, 173] width 10 height 5
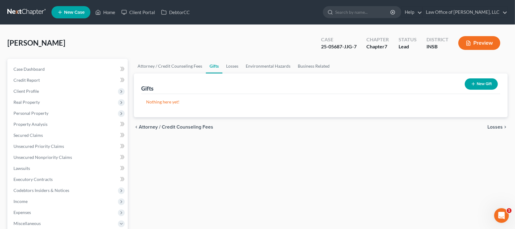
click at [497, 126] on span "Losses" at bounding box center [495, 127] width 15 height 5
click at [497, 126] on span "Environmental Hazards" at bounding box center [478, 127] width 52 height 5
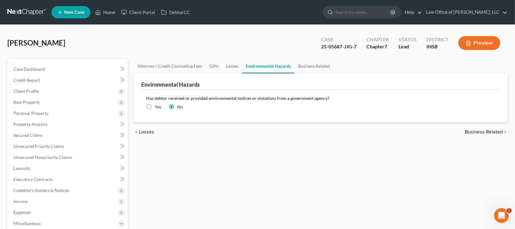
click at [497, 126] on div "chevron_left Losses Business Related chevron_right" at bounding box center [321, 132] width 374 height 20
click at [494, 131] on span "Business Related" at bounding box center [484, 132] width 38 height 5
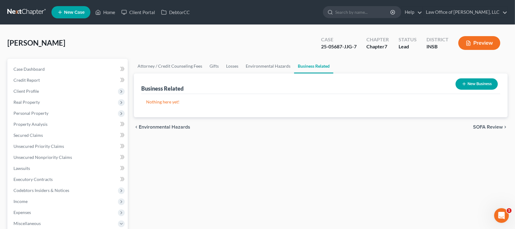
click at [492, 126] on span "SOFA Review" at bounding box center [488, 127] width 30 height 5
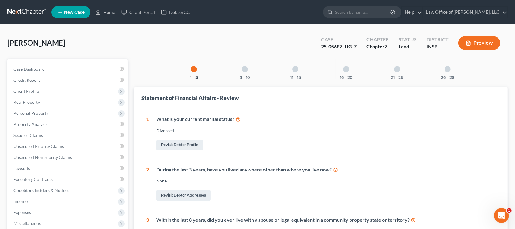
click at [245, 64] on div "6 - 10" at bounding box center [245, 69] width 21 height 21
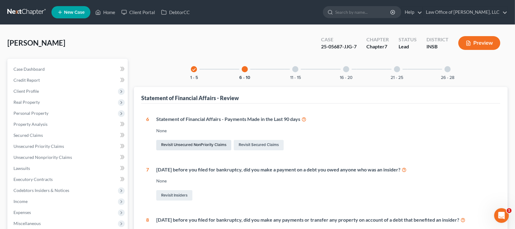
click at [198, 147] on link "Revisit Unsecured NonPriority Claims" at bounding box center [193, 145] width 75 height 10
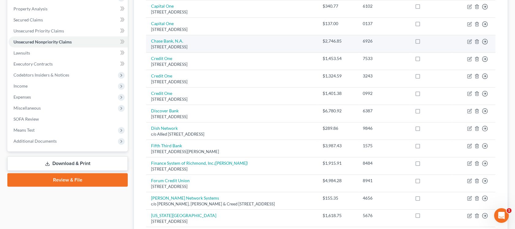
scroll to position [56, 0]
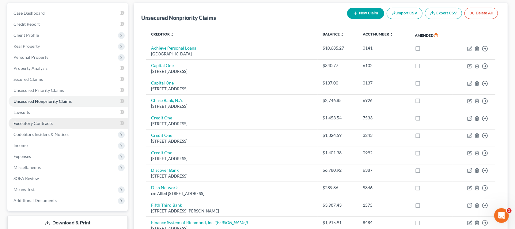
click at [22, 125] on span "Executory Contracts" at bounding box center [32, 123] width 39 height 5
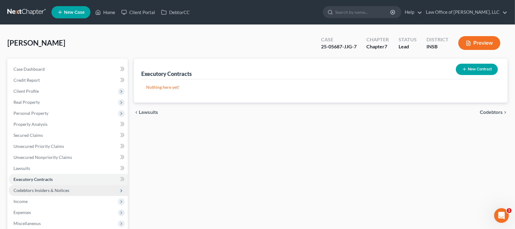
click at [66, 188] on span "Codebtors Insiders & Notices" at bounding box center [41, 190] width 56 height 5
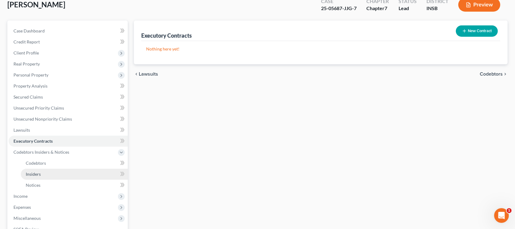
click at [38, 174] on span "Insiders" at bounding box center [33, 174] width 15 height 5
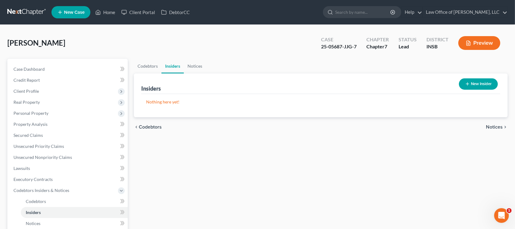
click at [477, 43] on button "Preview" at bounding box center [480, 43] width 42 height 14
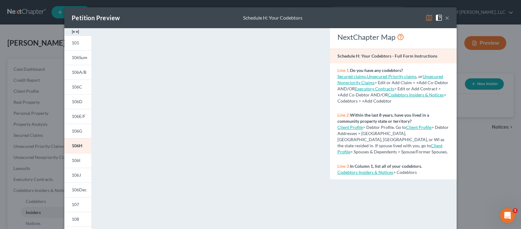
scroll to position [38, 0]
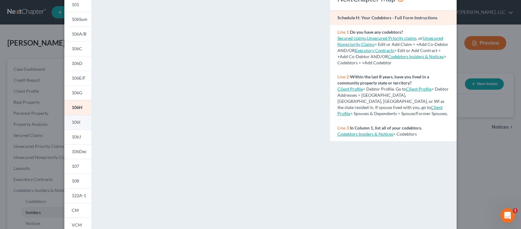
click at [75, 122] on span "106I" at bounding box center [76, 122] width 9 height 5
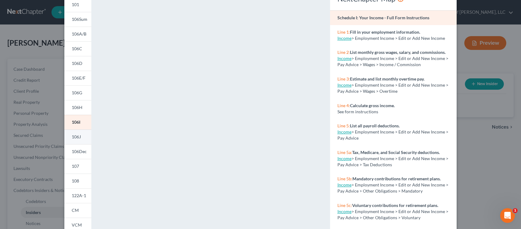
click at [75, 139] on span "106J" at bounding box center [76, 136] width 9 height 5
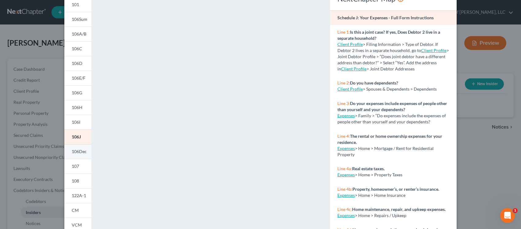
click at [74, 153] on span "106Dec" at bounding box center [79, 151] width 15 height 5
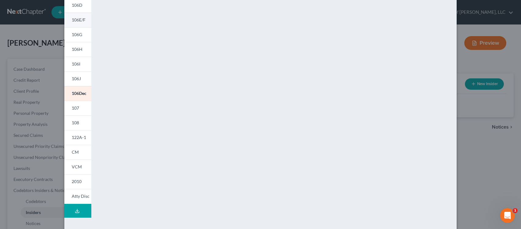
scroll to position [115, 0]
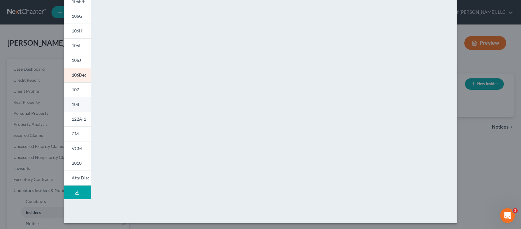
click at [77, 101] on link "108" at bounding box center [77, 104] width 27 height 15
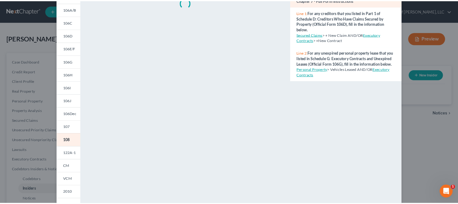
scroll to position [0, 0]
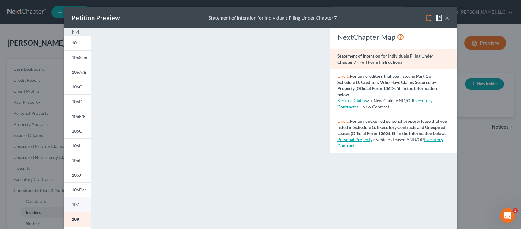
click at [74, 203] on span "107" at bounding box center [75, 204] width 7 height 5
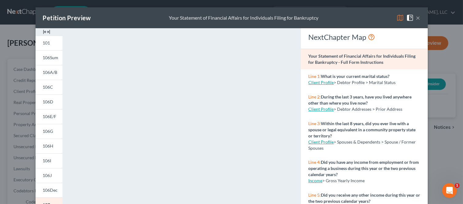
drag, startPoint x: 508, startPoint y: 1, endPoint x: 293, endPoint y: 124, distance: 247.7
click at [293, 124] on div "<object ng-attr-data='[URL][DOMAIN_NAME]' type='application/pdf' width='100%' h…" at bounding box center [182, 183] width 232 height 310
click at [416, 17] on button "×" at bounding box center [418, 17] width 4 height 7
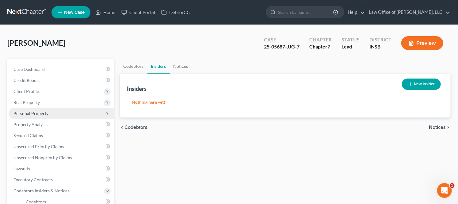
click at [35, 110] on span "Personal Property" at bounding box center [61, 113] width 105 height 11
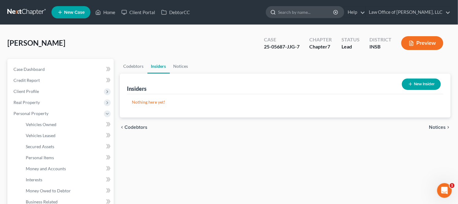
click at [310, 13] on input "search" at bounding box center [306, 11] width 56 height 11
click at [355, 11] on link "Help" at bounding box center [355, 12] width 21 height 11
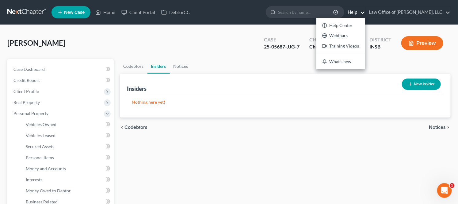
click at [140, 41] on div "[PERSON_NAME] Upgraded Case 25-05687-JJG-7 Chapter Chapter 7 Status Lead Distri…" at bounding box center [228, 45] width 443 height 27
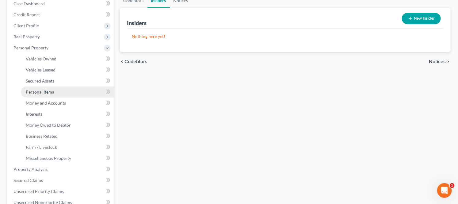
scroll to position [68, 0]
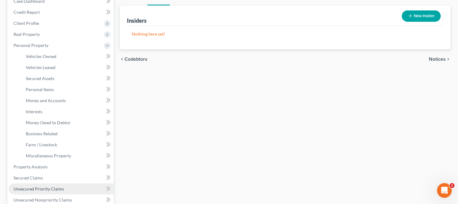
click at [32, 186] on span "Unsecured Priority Claims" at bounding box center [38, 188] width 51 height 5
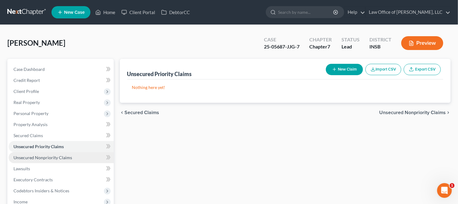
click at [32, 158] on span "Unsecured Nonpriority Claims" at bounding box center [42, 157] width 59 height 5
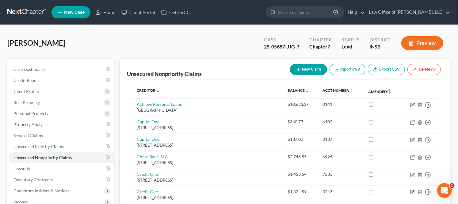
click at [311, 68] on button "New Claim" at bounding box center [308, 69] width 37 height 11
select select "0"
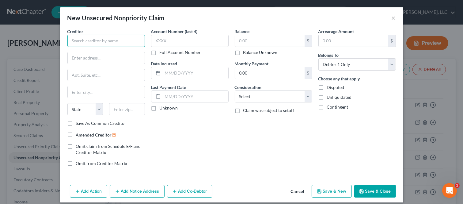
click at [125, 41] on input "text" at bounding box center [106, 41] width 78 height 12
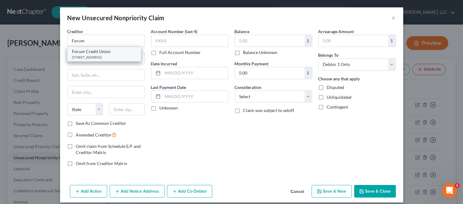
click at [105, 54] on div "Forum Credit Union" at bounding box center [104, 51] width 64 height 6
type input "Forum Credit Union"
type input "[STREET_ADDRESS]"
type input "Fishers"
select select "15"
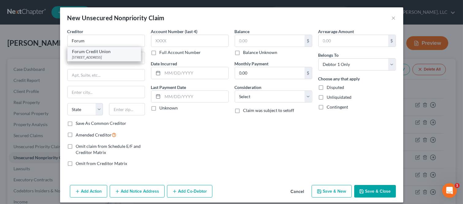
type input "66038"
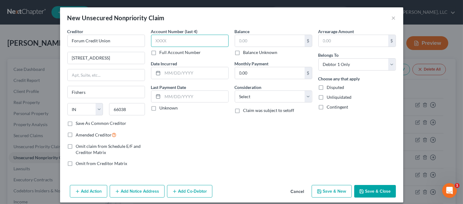
click at [161, 46] on input "text" at bounding box center [190, 41] width 78 height 12
type input "5952"
click at [243, 54] on label "Balance Unknown" at bounding box center [260, 52] width 34 height 6
click at [246, 53] on input "Balance Unknown" at bounding box center [248, 51] width 4 height 4
checkbox input "true"
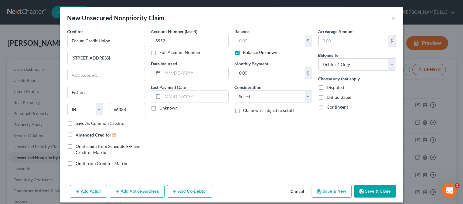
type input "0.00"
click at [266, 100] on select "Select Cable / Satellite Services Collection Agency Credit Card Debt Debt Couns…" at bounding box center [274, 96] width 78 height 12
select select "4"
click at [235, 90] on select "Select Cable / Satellite Services Collection Agency Credit Card Debt Debt Couns…" at bounding box center [274, 96] width 78 height 12
click at [371, 192] on button "Save & Close" at bounding box center [375, 191] width 42 height 13
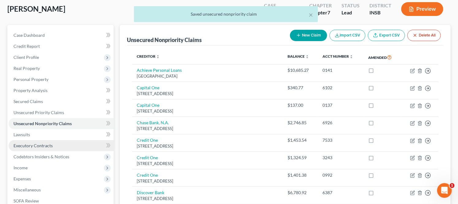
scroll to position [68, 0]
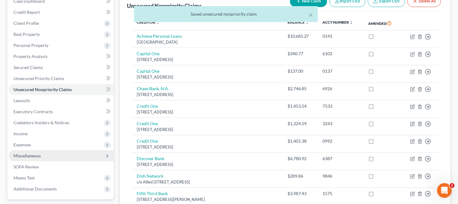
click at [31, 153] on span "Miscellaneous" at bounding box center [26, 155] width 27 height 5
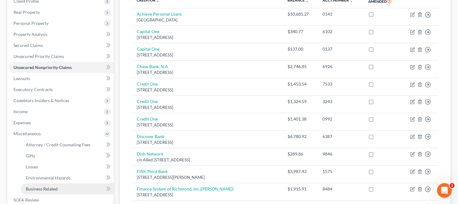
scroll to position [102, 0]
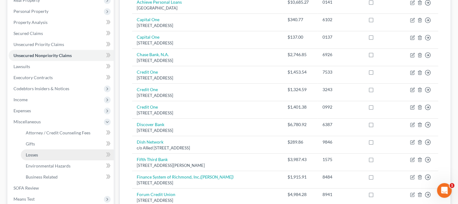
click at [48, 154] on link "Losses" at bounding box center [67, 154] width 93 height 11
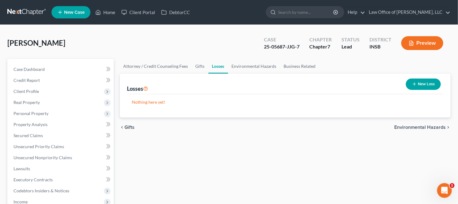
click at [418, 85] on button "New Loss" at bounding box center [423, 84] width 35 height 11
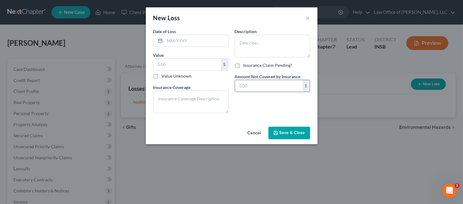
click at [309, 84] on div "$" at bounding box center [306, 86] width 7 height 12
click at [287, 102] on div "Description * Insurance Claim Pending? Amount Not Covered by Insurance $" at bounding box center [273, 73] width 82 height 90
click at [254, 136] on button "Cancel" at bounding box center [254, 133] width 23 height 12
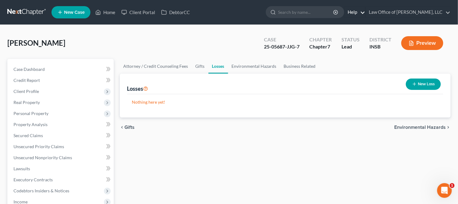
click at [351, 12] on link "Help" at bounding box center [355, 12] width 21 height 11
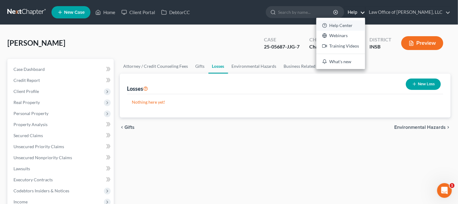
click at [331, 26] on link "Help Center" at bounding box center [340, 25] width 49 height 10
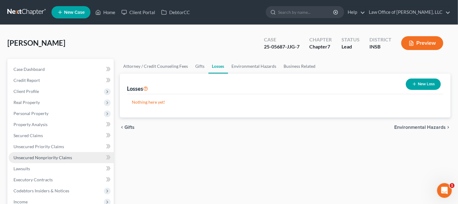
click at [38, 157] on span "Unsecured Nonpriority Claims" at bounding box center [42, 157] width 59 height 5
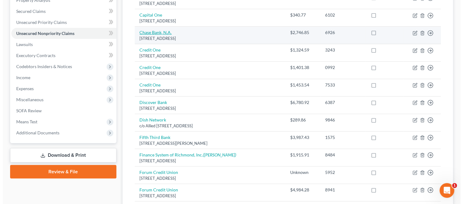
scroll to position [136, 0]
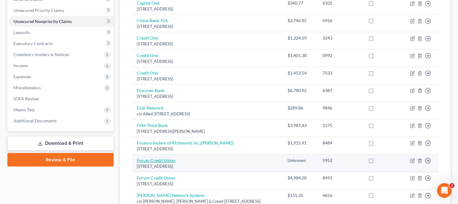
click at [151, 160] on link "Forum Credit Union" at bounding box center [156, 160] width 39 height 5
select select "15"
select select "4"
select select "0"
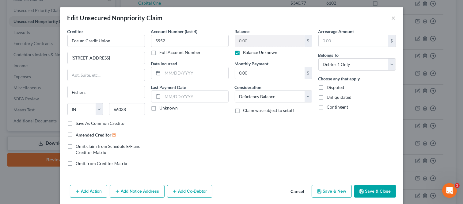
click at [92, 191] on button "Add Action" at bounding box center [88, 191] width 37 height 13
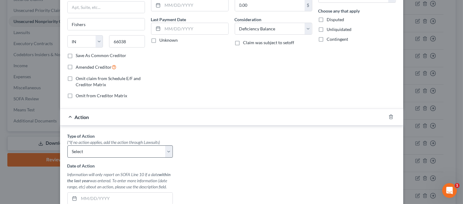
scroll to position [68, 0]
click at [127, 154] on select "Select Repossession Garnishment Foreclosure Personal Injury Attached, Seized, O…" at bounding box center [119, 151] width 105 height 12
select select "0"
click at [67, 145] on select "Select Repossession Garnishment Foreclosure Personal Injury Attached, Seized, O…" at bounding box center [119, 151] width 105 height 12
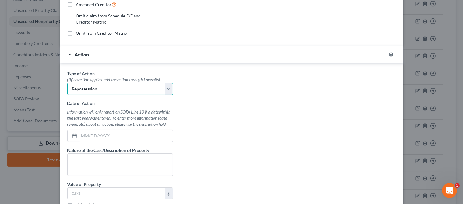
scroll to position [136, 0]
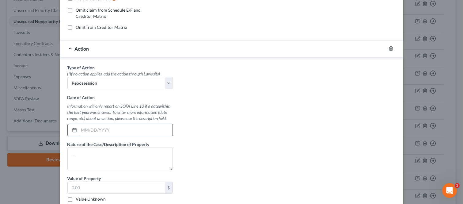
click at [100, 130] on input "text" at bounding box center [126, 130] width 94 height 12
click at [81, 127] on input "[DATE]" at bounding box center [126, 130] width 94 height 12
type input "[DATE]"
click at [124, 152] on textarea at bounding box center [119, 159] width 105 height 23
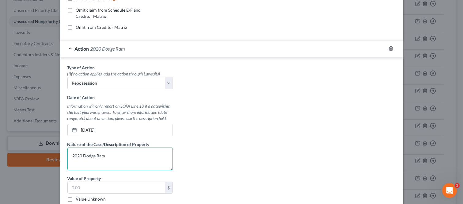
scroll to position [170, 0]
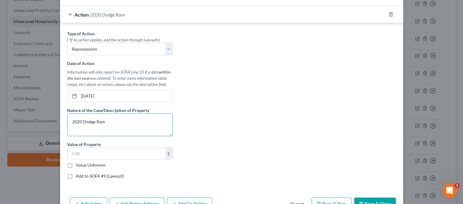
type textarea "2020 Dodge Ram"
click at [76, 166] on label "Value Unknown" at bounding box center [91, 165] width 30 height 6
click at [79, 166] on input "Value Unknown" at bounding box center [81, 164] width 4 height 4
checkbox input "true"
type input "0.00"
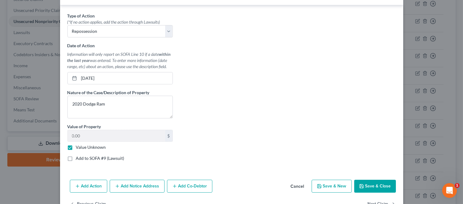
scroll to position [204, 0]
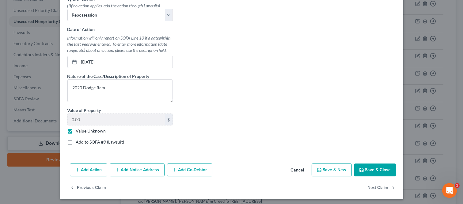
click at [370, 171] on button "Save & Close" at bounding box center [375, 169] width 42 height 13
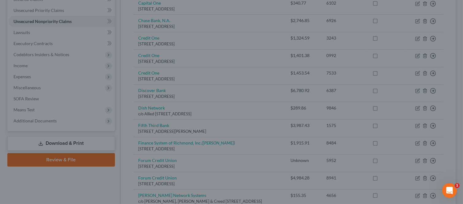
type input "0"
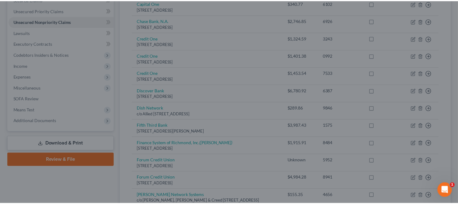
scroll to position [0, 0]
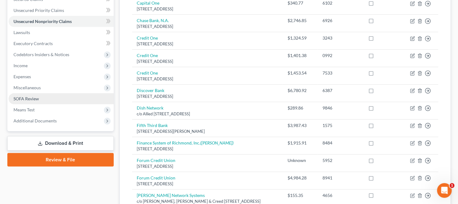
click at [29, 97] on span "SOFA Review" at bounding box center [25, 98] width 25 height 5
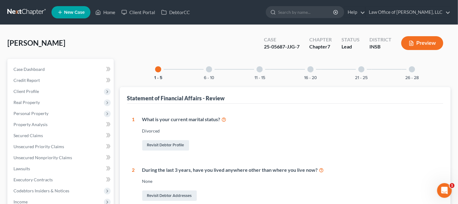
click at [208, 70] on div at bounding box center [209, 69] width 6 height 6
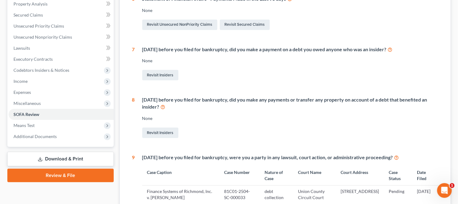
scroll to position [136, 0]
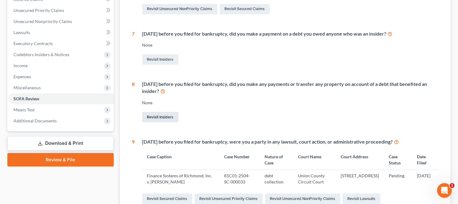
click at [168, 116] on link "Revisit Insiders" at bounding box center [160, 117] width 36 height 10
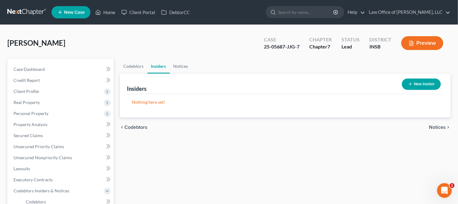
click at [418, 82] on button "New Insider" at bounding box center [421, 84] width 39 height 11
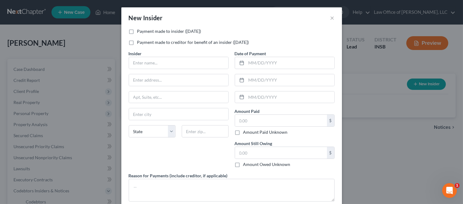
click at [146, 32] on label "Payment made to insider ([DATE])" at bounding box center [169, 31] width 64 height 6
click at [144, 32] on input "Payment made to insider ([DATE])" at bounding box center [142, 30] width 4 height 4
checkbox input "true"
click at [144, 44] on label "Payment made to creditor for benefit of an insider ([DATE])" at bounding box center [193, 42] width 112 height 6
click at [144, 43] on input "Payment made to creditor for benefit of an insider ([DATE])" at bounding box center [142, 41] width 4 height 4
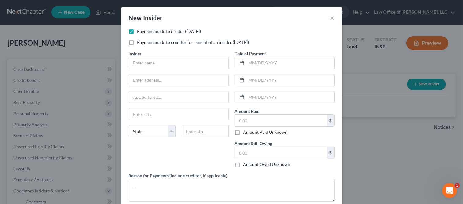
checkbox input "true"
click at [146, 32] on label "Payment made to insider ([DATE])" at bounding box center [169, 31] width 64 height 6
click at [144, 32] on input "Payment made to insider ([DATE])" at bounding box center [142, 30] width 4 height 4
checkbox input "false"
click at [146, 41] on label "Payment made to creditor for benefit of an insider ([DATE])" at bounding box center [193, 42] width 112 height 6
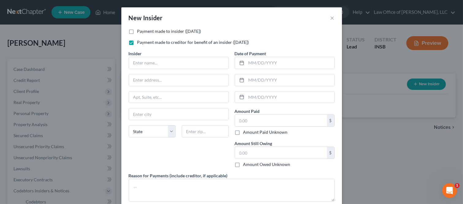
click at [144, 41] on input "Payment made to creditor for benefit of an insider ([DATE])" at bounding box center [142, 41] width 4 height 4
click at [147, 41] on label "Payment made to creditor for benefit of an insider ([DATE])" at bounding box center [193, 42] width 112 height 6
click at [144, 41] on input "Payment made to creditor for benefit of an insider ([DATE])" at bounding box center [142, 41] width 4 height 4
checkbox input "true"
click at [146, 63] on input "text" at bounding box center [178, 63] width 99 height 12
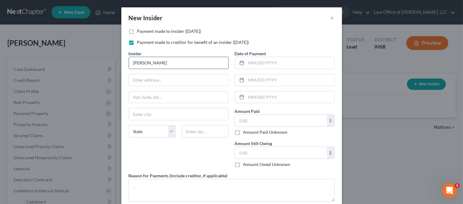
type input "[PERSON_NAME]"
click at [154, 81] on input "text" at bounding box center [178, 80] width 99 height 12
drag, startPoint x: 331, startPoint y: 18, endPoint x: 329, endPoint y: 20, distance: 3.3
click at [331, 18] on button "×" at bounding box center [333, 17] width 4 height 7
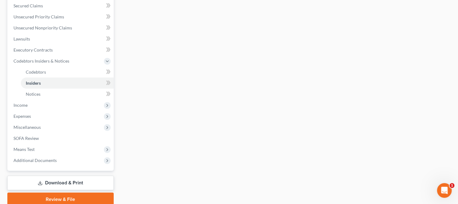
scroll to position [136, 0]
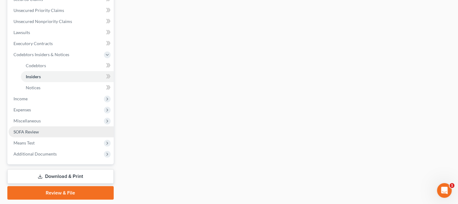
click at [18, 130] on span "SOFA Review" at bounding box center [25, 131] width 25 height 5
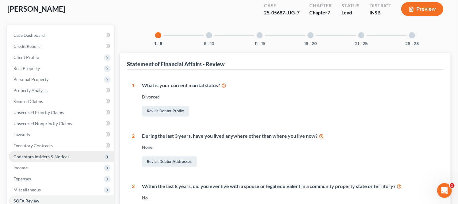
scroll to position [68, 0]
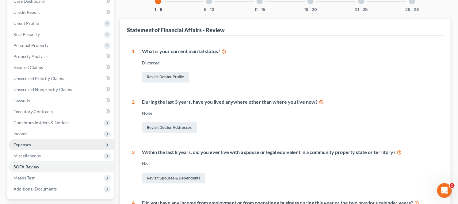
click at [37, 145] on span "Expenses" at bounding box center [61, 144] width 105 height 11
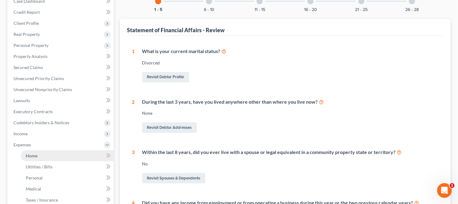
click at [34, 155] on span "Home" at bounding box center [32, 155] width 12 height 5
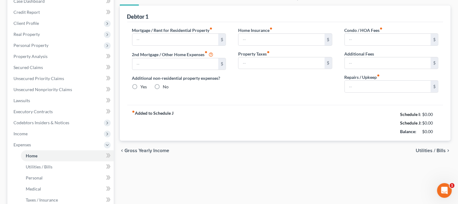
type input "750.00"
type input "0.00"
radio input "true"
type input "0.00"
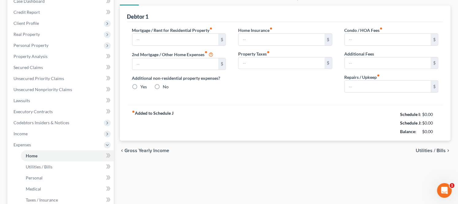
type input "0.00"
type input "35.00"
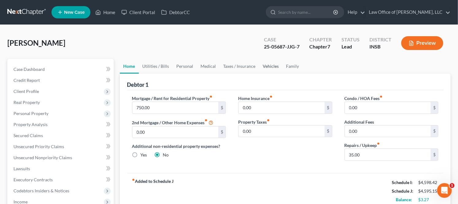
click at [274, 65] on link "Vehicles" at bounding box center [270, 66] width 23 height 15
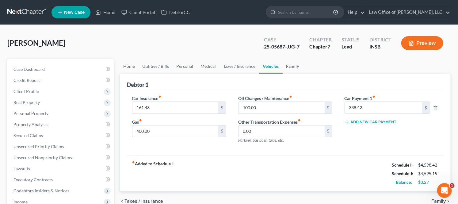
click at [289, 62] on link "Family" at bounding box center [293, 66] width 20 height 15
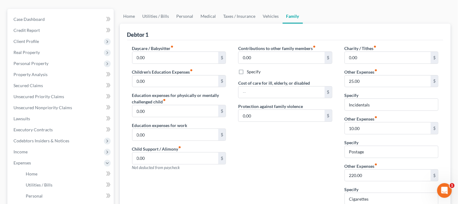
scroll to position [34, 0]
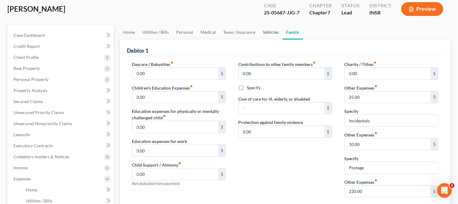
click at [268, 32] on link "Vehicles" at bounding box center [270, 32] width 23 height 15
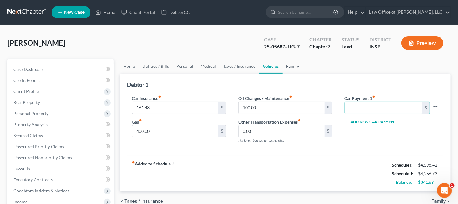
click at [289, 65] on link "Family" at bounding box center [293, 66] width 20 height 15
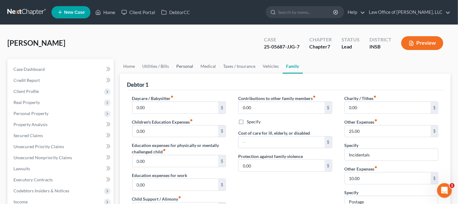
click at [183, 65] on link "Personal" at bounding box center [185, 66] width 24 height 15
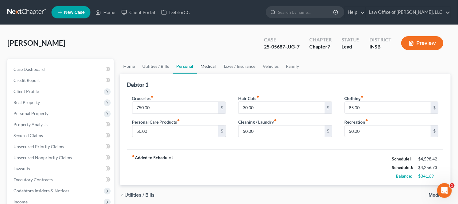
click at [210, 63] on link "Medical" at bounding box center [208, 66] width 23 height 15
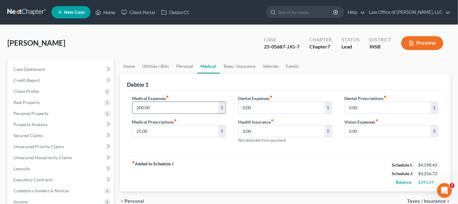
click at [178, 109] on input "200.00" at bounding box center [175, 108] width 86 height 12
type input "205.00"
click at [151, 65] on link "Utilities / Bills" at bounding box center [156, 66] width 34 height 15
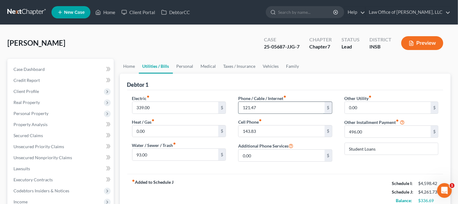
click at [250, 105] on input "121.47" at bounding box center [282, 108] width 86 height 12
type input "122.47"
click at [277, 67] on link "Vehicles" at bounding box center [270, 66] width 23 height 15
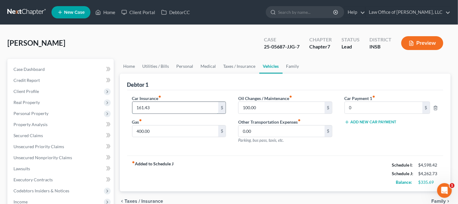
click at [171, 108] on input "161.43" at bounding box center [175, 108] width 86 height 12
type input "162.43"
click at [294, 65] on link "Family" at bounding box center [293, 66] width 20 height 15
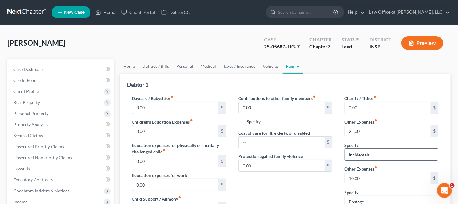
click at [371, 154] on input "Incidentals" at bounding box center [392, 155] width 94 height 12
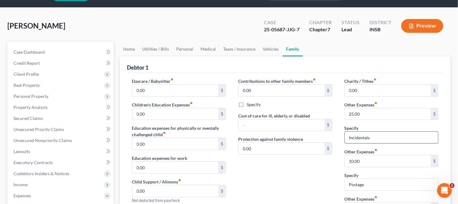
scroll to position [34, 0]
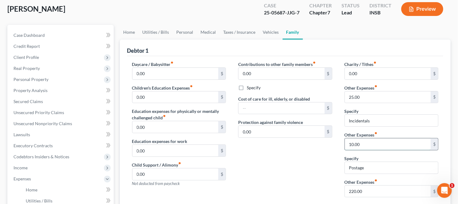
click at [366, 145] on input "10.00" at bounding box center [388, 144] width 86 height 12
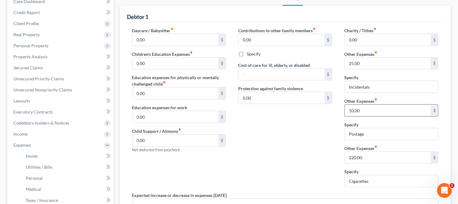
scroll to position [68, 0]
type input "220.00"
type input "Cigarettes"
paste input "338.42"
type input "338.42"
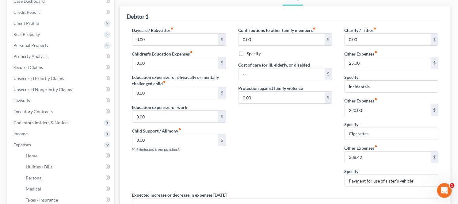
click at [270, 149] on div "Contributions to other family members fiber_manual_record 0.00 $ Specify Cost o…" at bounding box center [285, 109] width 106 height 165
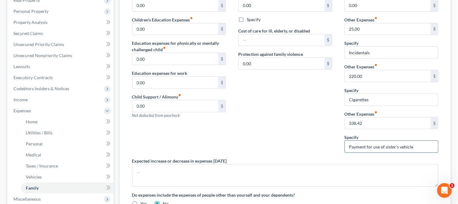
click at [363, 148] on input "Payment for use of sister's vehicle" at bounding box center [392, 147] width 94 height 12
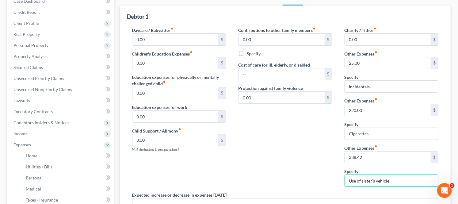
scroll to position [0, 0]
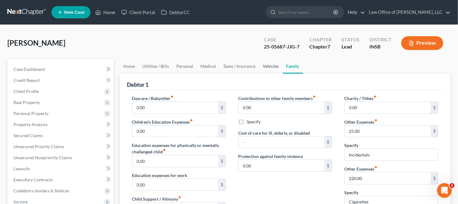
type input "Use of sister's vehicle"
click at [271, 67] on link "Vehicles" at bounding box center [270, 66] width 23 height 15
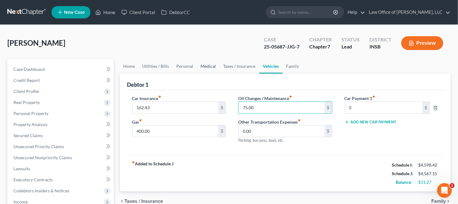
type input "75.00"
click at [200, 67] on link "Medical" at bounding box center [208, 66] width 23 height 15
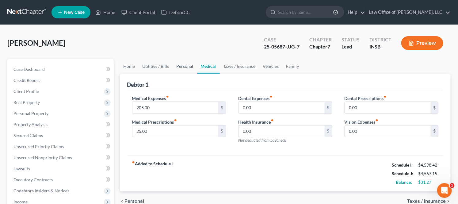
click at [179, 65] on link "Personal" at bounding box center [185, 66] width 24 height 15
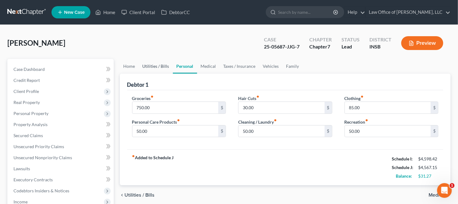
click at [155, 65] on link "Utilities / Bills" at bounding box center [156, 66] width 34 height 15
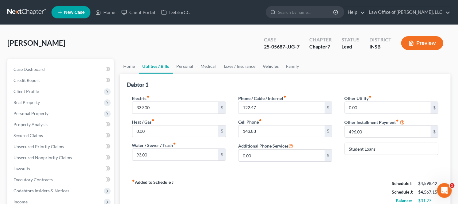
click at [270, 65] on link "Vehicles" at bounding box center [270, 66] width 23 height 15
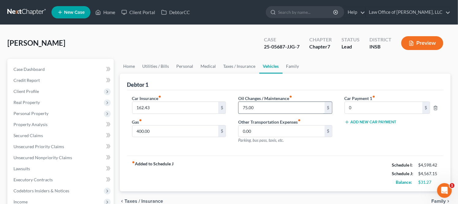
click at [262, 105] on input "75.00" at bounding box center [282, 108] width 86 height 12
type input "85.00"
click at [230, 118] on div "Car Insurance fiber_manual_record 162.43 $ Gas fiber_manual_record 400.00 $" at bounding box center [179, 121] width 106 height 53
click at [338, 128] on div "Oil Changes / Maintenance fiber_manual_record 85.00 $ Other Transportation Expe…" at bounding box center [285, 121] width 106 height 53
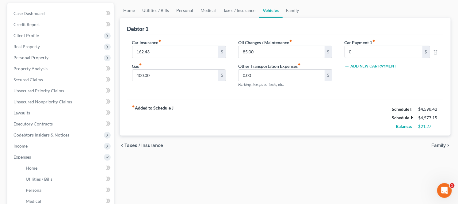
scroll to position [68, 0]
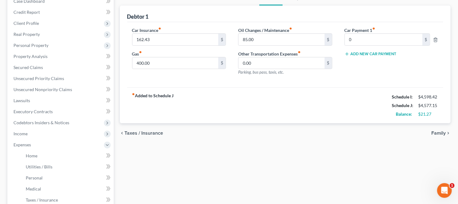
click at [442, 134] on span "Family" at bounding box center [438, 133] width 14 height 5
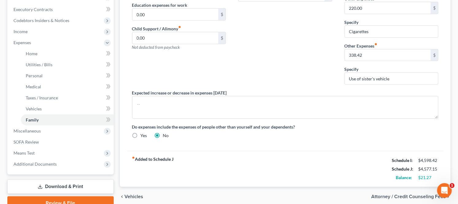
scroll to position [198, 0]
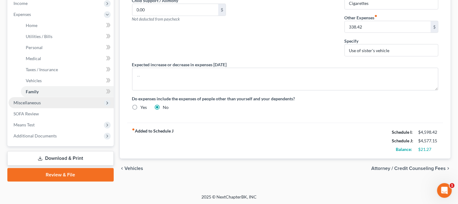
click at [31, 102] on span "Miscellaneous" at bounding box center [26, 102] width 27 height 5
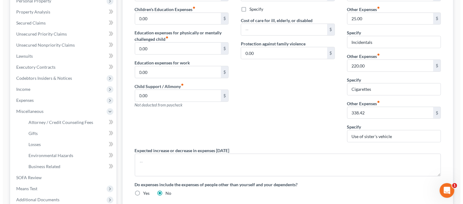
scroll to position [128, 0]
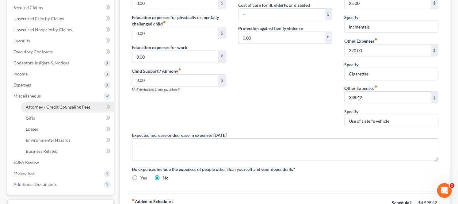
click at [63, 107] on span "Attorney / Credit Counseling Fees" at bounding box center [58, 106] width 65 height 5
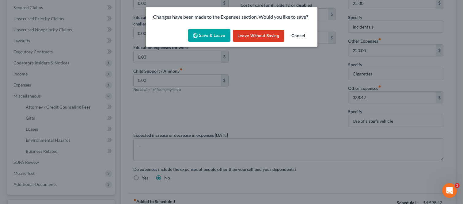
click at [213, 36] on button "Save & Leave" at bounding box center [209, 35] width 42 height 13
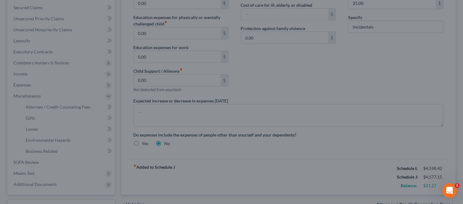
select select "0"
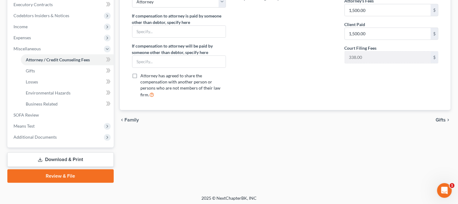
scroll to position [176, 0]
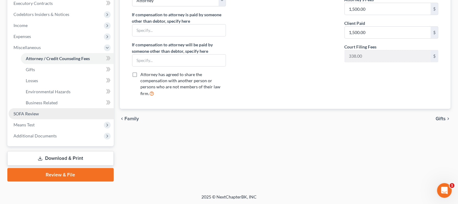
click at [17, 115] on span "SOFA Review" at bounding box center [25, 113] width 25 height 5
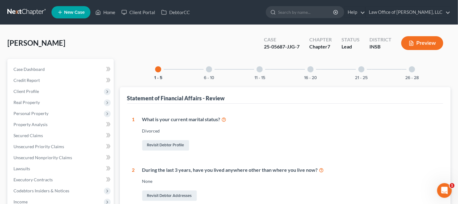
click at [211, 69] on div at bounding box center [209, 69] width 6 height 6
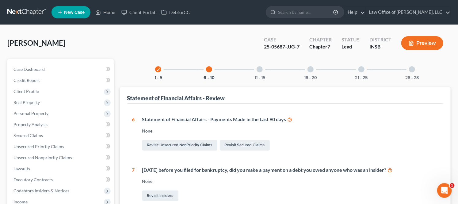
click at [261, 69] on div at bounding box center [260, 69] width 6 height 6
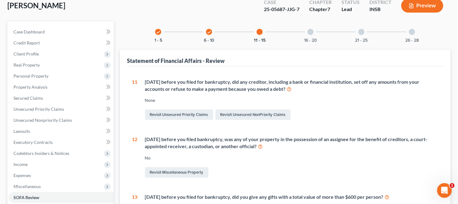
scroll to position [34, 0]
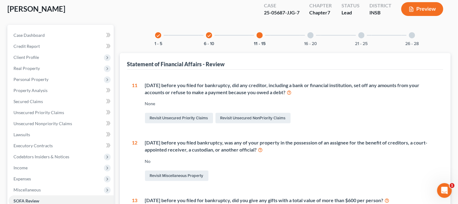
click at [315, 36] on div "16 - 20" at bounding box center [310, 35] width 21 height 21
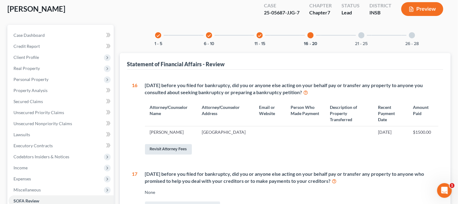
click at [175, 155] on link "Revisit Attorney Fees" at bounding box center [168, 149] width 47 height 10
select select "0"
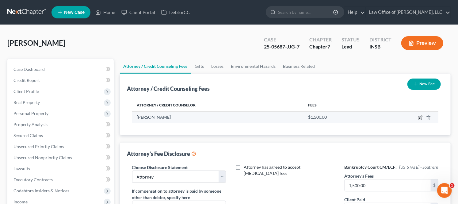
click at [418, 117] on icon "button" at bounding box center [420, 117] width 5 height 5
select select "15"
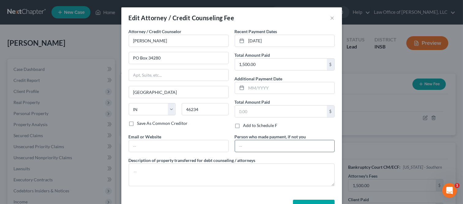
click at [241, 144] on input "text" at bounding box center [284, 146] width 99 height 12
type input "[PERSON_NAME]"
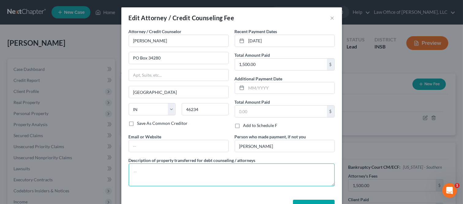
click at [210, 170] on textarea at bounding box center [232, 174] width 206 height 23
type textarea "Funds for attorney fee"
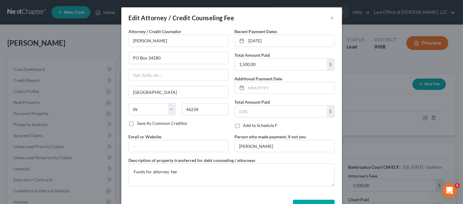
click at [308, 203] on button "Save & Close" at bounding box center [314, 206] width 42 height 13
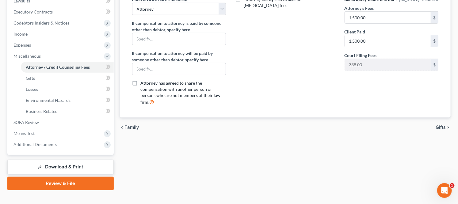
scroll to position [170, 0]
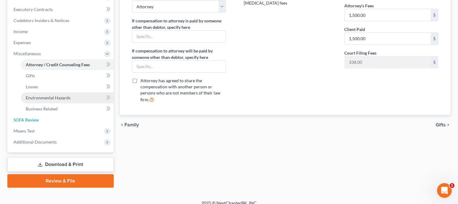
drag, startPoint x: 39, startPoint y: 116, endPoint x: 95, endPoint y: 98, distance: 59.3
click at [39, 116] on link "SOFA Review" at bounding box center [61, 119] width 105 height 11
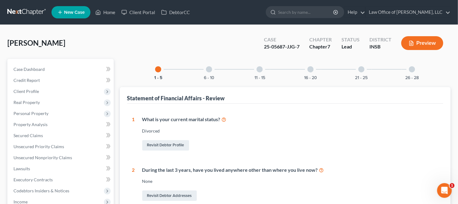
click at [308, 72] on div "16 - 20" at bounding box center [310, 69] width 21 height 21
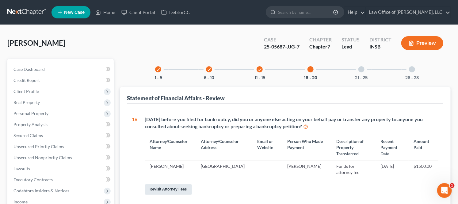
click at [183, 189] on link "Revisit Attorney Fees" at bounding box center [168, 189] width 47 height 10
select select "0"
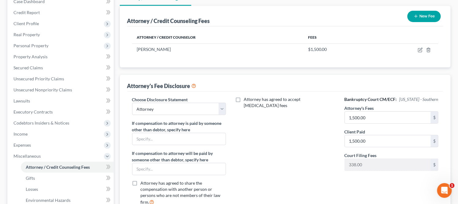
scroll to position [68, 0]
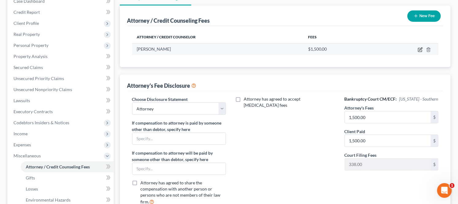
click at [418, 50] on icon "button" at bounding box center [420, 49] width 5 height 5
select select "15"
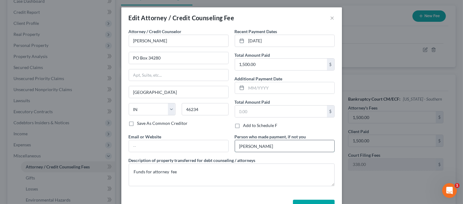
click at [240, 146] on input "[PERSON_NAME]" at bounding box center [284, 146] width 99 height 12
type input "[PERSON_NAME]"
click at [295, 201] on button "Save & Close" at bounding box center [314, 206] width 42 height 13
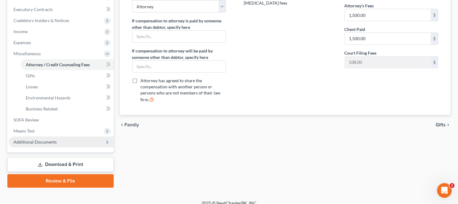
scroll to position [176, 0]
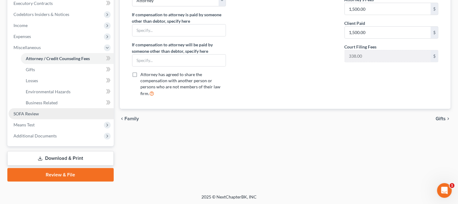
click at [35, 113] on span "SOFA Review" at bounding box center [25, 113] width 25 height 5
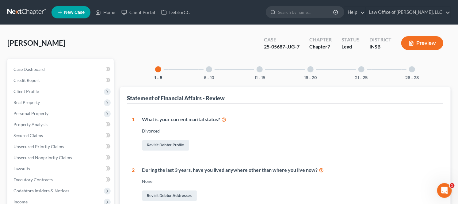
click at [315, 68] on div "16 - 20" at bounding box center [310, 69] width 21 height 21
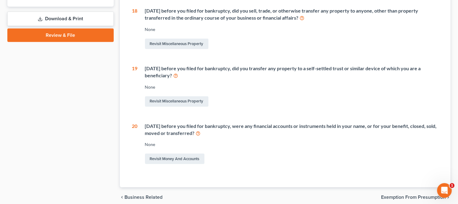
scroll to position [272, 0]
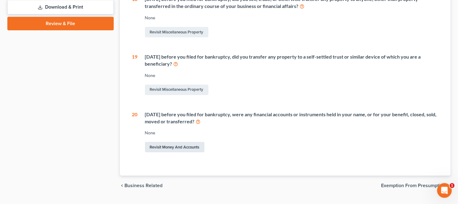
click at [186, 148] on link "Revisit Money and Accounts" at bounding box center [174, 147] width 59 height 10
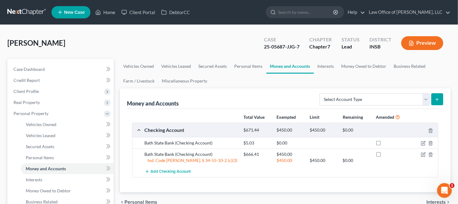
click at [438, 99] on icon "submit" at bounding box center [437, 99] width 5 height 5
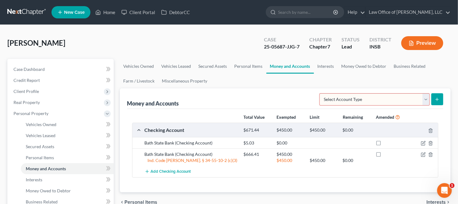
click at [426, 97] on select "Select Account Type Brokerage Cash on Hand Certificates of Deposit Checking Acc…" at bounding box center [375, 99] width 110 height 12
select select "checking"
click at [321, 93] on select "Select Account Type Brokerage Cash on Hand Certificates of Deposit Checking Acc…" at bounding box center [375, 99] width 110 height 12
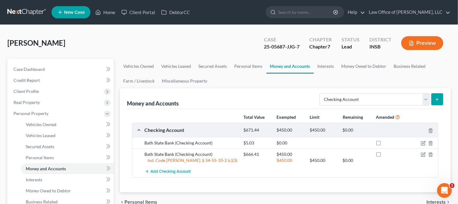
click at [439, 97] on icon "submit" at bounding box center [437, 99] width 5 height 5
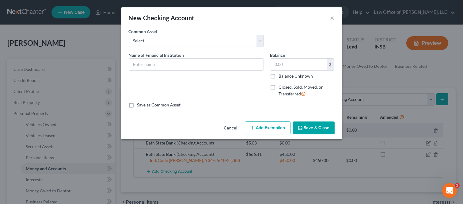
click at [279, 88] on label "Closed, Sold, Moved, or Transferred" at bounding box center [307, 90] width 56 height 13
click at [281, 88] on input "Closed, Sold, Moved, or Transferred" at bounding box center [283, 86] width 4 height 4
checkbox input "true"
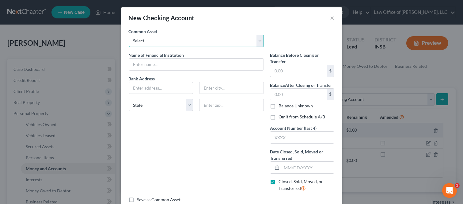
click at [157, 37] on select "Select Old National Bank Chase Bank, N.A. USAA Federal Savings Bank Key Bank Ev…" at bounding box center [196, 41] width 135 height 12
drag, startPoint x: 170, startPoint y: 145, endPoint x: 163, endPoint y: 116, distance: 29.9
click at [170, 144] on div "Name of Financial Institution * Bank Address State [US_STATE][GEOGRAPHIC_DATA] …" at bounding box center [196, 124] width 141 height 145
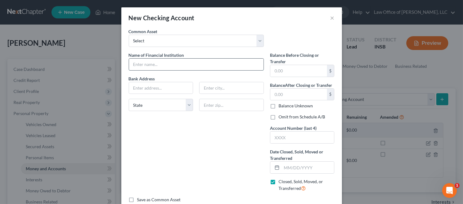
click at [144, 60] on input "text" at bounding box center [196, 65] width 135 height 12
click at [149, 85] on input "text" at bounding box center [161, 88] width 64 height 12
drag, startPoint x: 182, startPoint y: 63, endPoint x: 124, endPoint y: 60, distance: 58.7
click at [126, 60] on div "Name of Financial Institution * Forum Credit Union Bank Address State [US_STATE…" at bounding box center [196, 124] width 141 height 145
type input "Forum Credit Union"
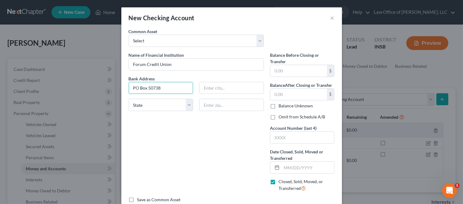
type input "PO Box 50738"
type input "[GEOGRAPHIC_DATA]"
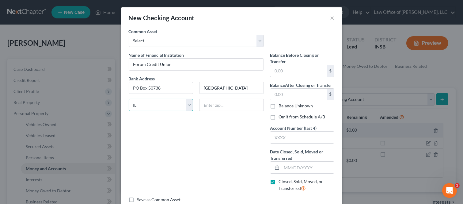
select select "15"
type input "46250"
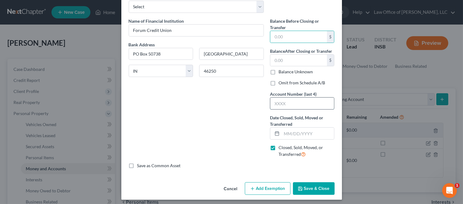
click at [280, 103] on input "text" at bounding box center [302, 104] width 64 height 12
type input "8394"
click at [293, 132] on input "text" at bounding box center [308, 134] width 53 height 12
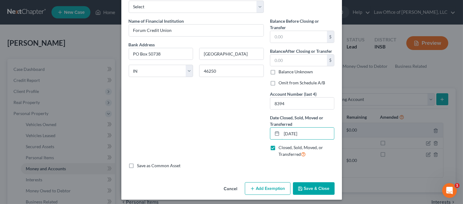
type input "[DATE]"
click at [304, 189] on button "Save & Close" at bounding box center [314, 188] width 42 height 13
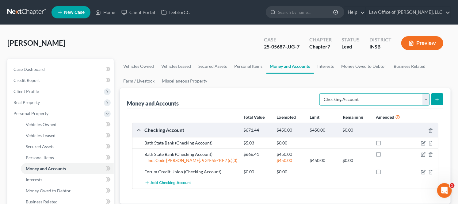
click at [425, 100] on select "Select Account Type Brokerage Cash on Hand Certificates of Deposit Checking Acc…" at bounding box center [375, 99] width 110 height 12
select select "savings"
click at [321, 93] on select "Select Account Type Brokerage Cash on Hand Certificates of Deposit Checking Acc…" at bounding box center [375, 99] width 110 height 12
click at [434, 99] on button "submit" at bounding box center [437, 99] width 12 height 12
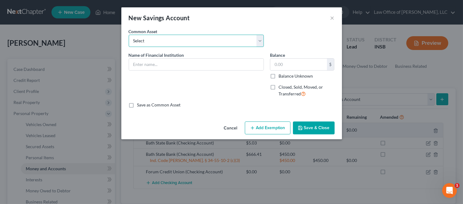
click at [237, 44] on select "Select Everwise Financial Name of Bank Discover Bank Chase Bank, N.A. Everwise …" at bounding box center [196, 41] width 135 height 12
click at [191, 115] on div "An exemption set must first be selected from the Filing Information section. Co…" at bounding box center [231, 73] width 221 height 91
click at [334, 16] on button "×" at bounding box center [333, 17] width 4 height 7
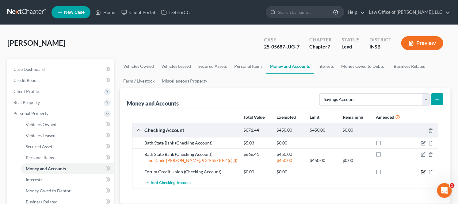
click at [423, 171] on icon "button" at bounding box center [423, 173] width 4 height 4
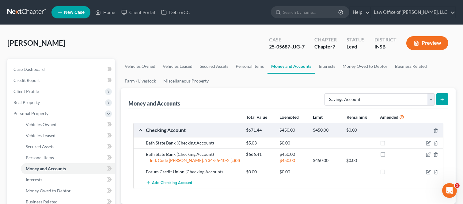
select select "15"
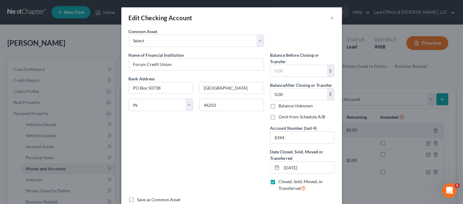
drag, startPoint x: 126, startPoint y: 203, endPoint x: 127, endPoint y: 200, distance: 3.2
click at [137, 203] on label "Save as Common Asset" at bounding box center [159, 200] width 44 height 6
click at [140, 201] on input "Save as Common Asset" at bounding box center [142, 199] width 4 height 4
click at [137, 200] on label "Save as Common Asset" at bounding box center [159, 200] width 44 height 6
click at [140, 200] on input "Save as Common Asset" at bounding box center [142, 199] width 4 height 4
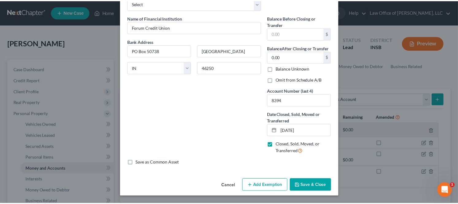
scroll to position [37, 0]
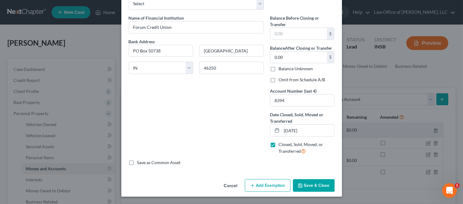
click at [163, 160] on label "Save as Common Asset" at bounding box center [159, 162] width 44 height 6
click at [144, 160] on input "Save as Common Asset" at bounding box center [142, 161] width 4 height 4
checkbox input "true"
click at [307, 186] on button "Save & Close" at bounding box center [314, 185] width 42 height 13
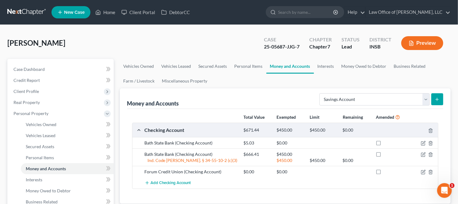
click at [438, 97] on icon "submit" at bounding box center [437, 99] width 5 height 5
click at [439, 98] on icon "submit" at bounding box center [437, 99] width 5 height 5
click at [436, 98] on icon "submit" at bounding box center [437, 99] width 5 height 5
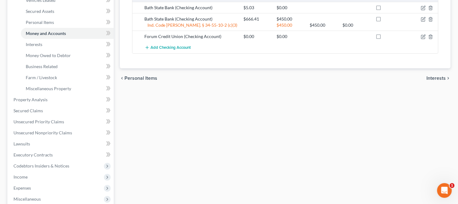
scroll to position [136, 0]
click at [221, 106] on div "Vehicles Owned Vehicles Leased Secured Assets Personal Items Money and Accounts…" at bounding box center [285, 100] width 337 height 354
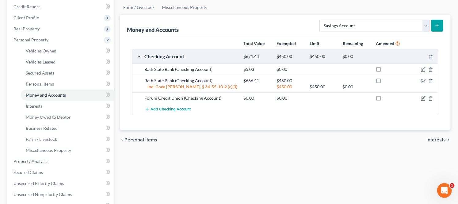
scroll to position [68, 0]
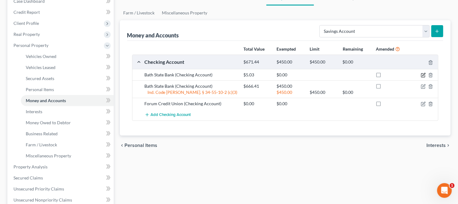
click at [424, 76] on icon "button" at bounding box center [423, 75] width 5 height 5
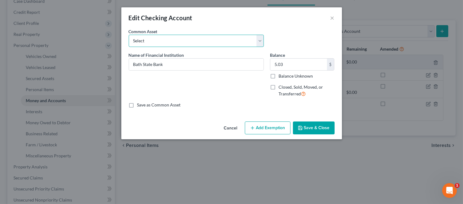
click at [260, 39] on select "Select Forum Credit Union Old National Bank Chase Bank, N.A. USAA Federal Savin…" at bounding box center [196, 41] width 135 height 12
click at [295, 30] on div "Common Asset Select Forum Credit Union Old National Bank Chase Bank, N.A. USAA …" at bounding box center [232, 40] width 212 height 24
click at [234, 126] on button "Cancel" at bounding box center [230, 128] width 23 height 12
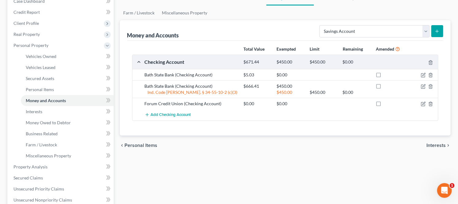
click at [437, 32] on icon "submit" at bounding box center [437, 31] width 5 height 5
click at [140, 63] on div "Checking Account $671.44 $450.00 $450.00 $0.00" at bounding box center [284, 62] width 304 height 14
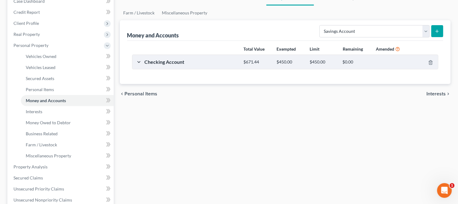
click at [140, 63] on div "Checking Account $671.44 $450.00 $450.00 $0.00" at bounding box center [284, 62] width 304 height 14
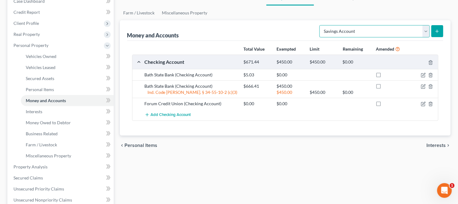
click at [427, 30] on select "Select Account Type Brokerage Cash on Hand Certificates of Deposit Checking Acc…" at bounding box center [375, 31] width 110 height 12
select select "certificates_of_deposit"
click at [321, 25] on select "Select Account Type Brokerage Cash on Hand Certificates of Deposit Checking Acc…" at bounding box center [375, 31] width 110 height 12
click at [438, 29] on icon "submit" at bounding box center [437, 31] width 5 height 5
click at [427, 31] on select "Select Account Type Brokerage Cash on Hand Certificates of Deposit Checking Acc…" at bounding box center [375, 31] width 110 height 12
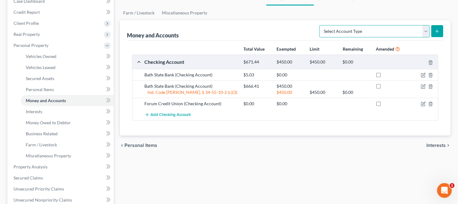
select select "savings"
click at [321, 25] on select "Select Account Type Brokerage Cash on Hand Certificates of Deposit Checking Acc…" at bounding box center [375, 31] width 110 height 12
click at [439, 32] on icon "submit" at bounding box center [437, 31] width 5 height 5
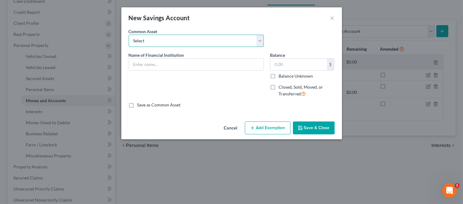
click at [253, 40] on select "Select Everwise Financial Name of Bank Discover Bank Chase Bank, N.A. Everwise …" at bounding box center [196, 41] width 135 height 12
click at [166, 127] on div "Cancel Add Exemption Save & Close" at bounding box center [231, 129] width 221 height 20
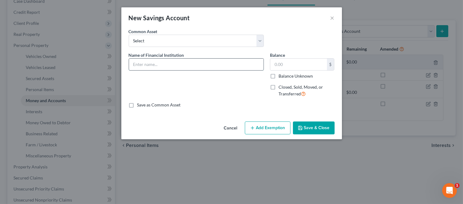
click at [152, 67] on input "text" at bounding box center [196, 65] width 135 height 12
type input "Forum Credit Union"
click at [290, 87] on span "Closed, Sold, Moved, or Transferred" at bounding box center [301, 90] width 44 height 12
click at [285, 87] on input "Closed, Sold, Moved, or Transferred" at bounding box center [283, 86] width 4 height 4
checkbox input "true"
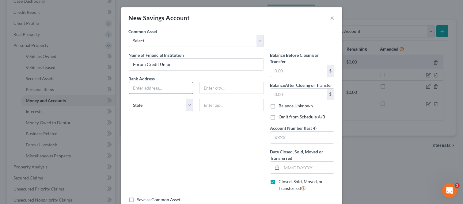
click at [167, 87] on input "text" at bounding box center [161, 88] width 64 height 12
type input "PO Box 50738"
click at [210, 84] on input "text" at bounding box center [232, 88] width 64 height 12
click at [211, 86] on input "In" at bounding box center [232, 88] width 64 height 12
type input "[GEOGRAPHIC_DATA]"
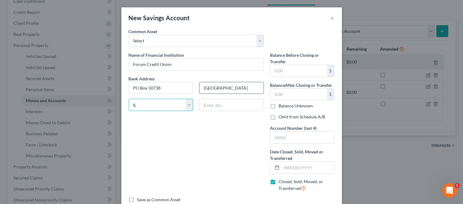
select select "15"
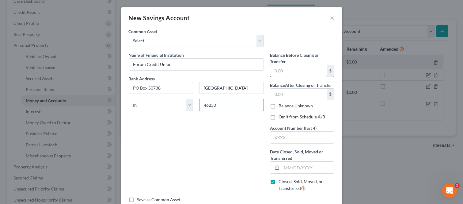
type input "46250"
click at [298, 74] on input "text" at bounding box center [298, 71] width 57 height 12
type input "5"
type input "10.00"
click at [301, 94] on input "text" at bounding box center [298, 95] width 57 height 12
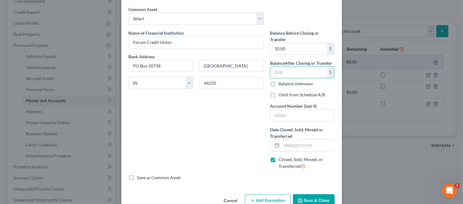
scroll to position [34, 0]
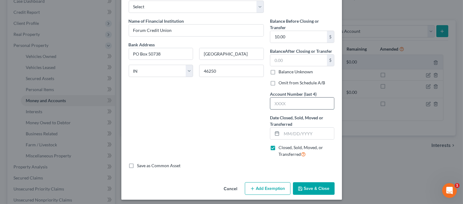
click at [291, 102] on input "text" at bounding box center [302, 104] width 64 height 12
type input "4845"
click at [296, 135] on input "text" at bounding box center [308, 134] width 53 height 12
type input "[DATE]"
click at [307, 186] on button "Save & Close" at bounding box center [314, 188] width 42 height 13
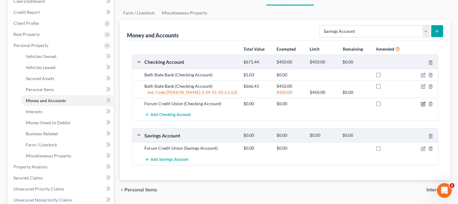
click at [424, 103] on icon "button" at bounding box center [424, 103] width 3 height 3
select select "15"
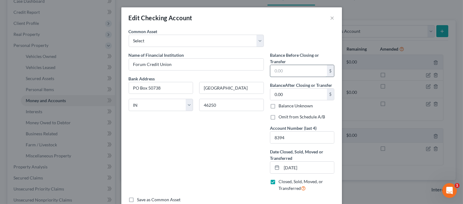
click at [308, 70] on input "text" at bounding box center [298, 71] width 57 height 12
type input "524.33"
click at [227, 41] on select "Select Forum Credit Union Old National Bank Chase Bank, N.A. USAA Federal Savin…" at bounding box center [196, 41] width 135 height 12
click at [304, 26] on div "Edit Checking Account ×" at bounding box center [231, 17] width 221 height 21
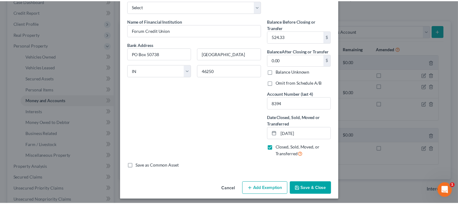
scroll to position [37, 0]
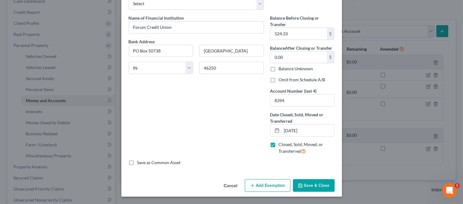
click at [318, 187] on button "Save & Close" at bounding box center [314, 185] width 42 height 13
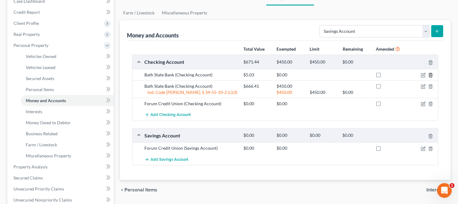
click at [430, 76] on icon "button" at bounding box center [430, 75] width 5 height 5
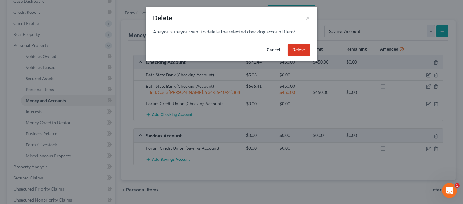
click at [302, 48] on button "Delete" at bounding box center [299, 50] width 22 height 12
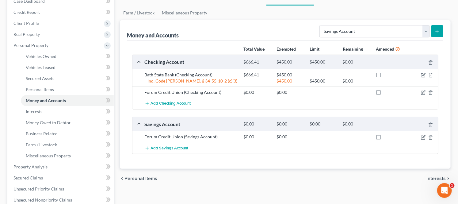
click at [441, 30] on button "submit" at bounding box center [437, 31] width 12 height 12
click at [161, 149] on span "Add Savings Account" at bounding box center [170, 148] width 38 height 5
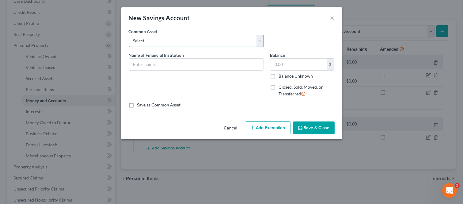
click at [158, 43] on select "Select Everwise Financial Name of Bank Discover Bank Chase Bank, N.A. Everwise …" at bounding box center [196, 41] width 135 height 12
click at [175, 25] on div "New Savings Account ×" at bounding box center [231, 17] width 221 height 21
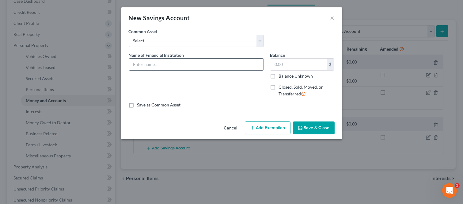
click at [162, 65] on input "text" at bounding box center [196, 65] width 135 height 12
type input "Forum Credit Union"
click at [279, 86] on label "Closed, Sold, Moved, or Transferred" at bounding box center [307, 90] width 56 height 13
click at [281, 86] on input "Closed, Sold, Moved, or Transferred" at bounding box center [283, 86] width 4 height 4
checkbox input "true"
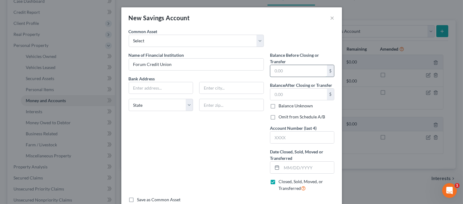
click at [283, 72] on input "text" at bounding box center [298, 71] width 57 height 12
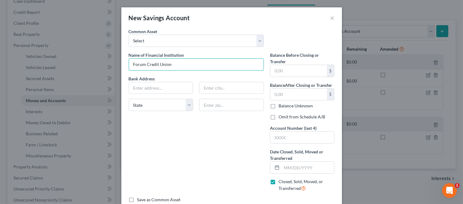
drag, startPoint x: 195, startPoint y: 62, endPoint x: 81, endPoint y: 41, distance: 115.7
click at [80, 42] on div "New Savings Account × An exemption set must first be selected from the Filing I…" at bounding box center [231, 102] width 463 height 204
type input "Bath State4 Bank"
click at [279, 182] on label "Closed, Sold, Moved, or Transferred" at bounding box center [307, 184] width 56 height 13
click at [281, 182] on input "Closed, Sold, Moved, or Transferred" at bounding box center [283, 180] width 4 height 4
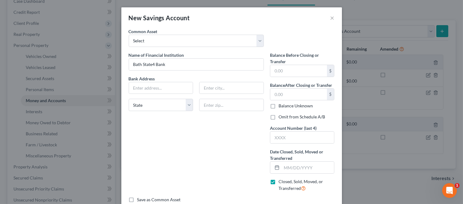
checkbox input "false"
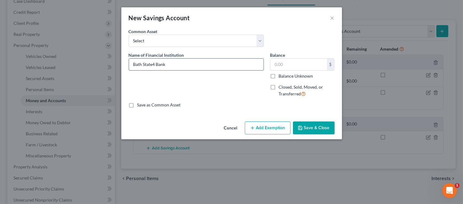
click at [166, 65] on input "Bath State4 Bank" at bounding box center [196, 65] width 135 height 12
type input "Bath State Bank"
click at [276, 65] on input "text" at bounding box center [298, 65] width 57 height 12
type input "5.03"
click at [312, 125] on button "Save & Close" at bounding box center [314, 127] width 42 height 13
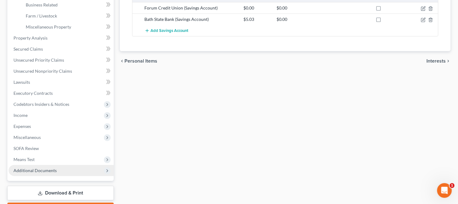
scroll to position [232, 0]
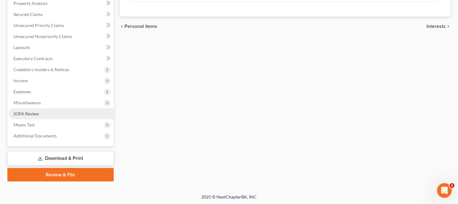
click at [35, 112] on span "SOFA Review" at bounding box center [25, 113] width 25 height 5
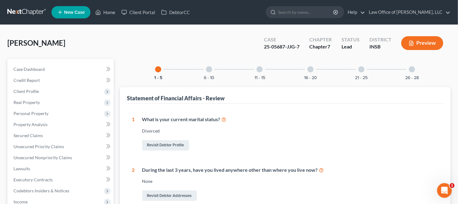
click at [311, 74] on div "16 - 20" at bounding box center [310, 69] width 21 height 21
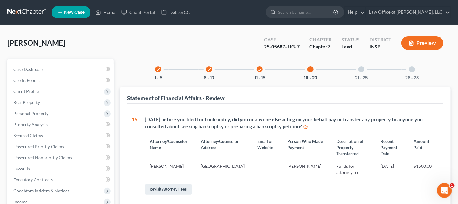
click at [365, 69] on div "21 - 25" at bounding box center [361, 69] width 21 height 21
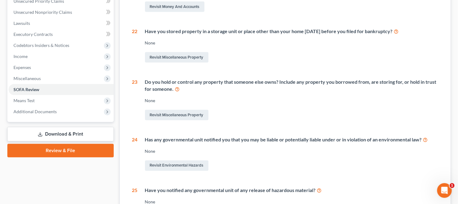
scroll to position [24, 0]
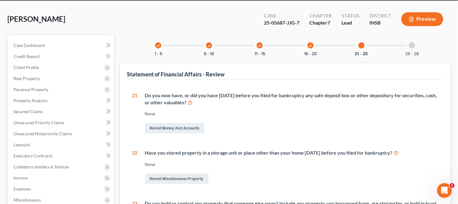
click at [412, 47] on div at bounding box center [412, 45] width 6 height 6
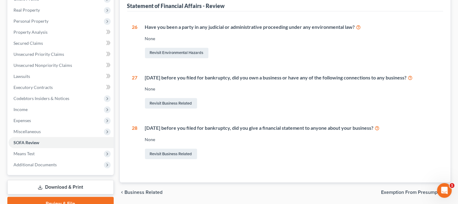
scroll to position [121, 0]
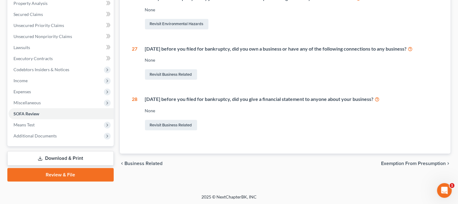
click at [390, 163] on span "Exemption from Presumption" at bounding box center [413, 163] width 65 height 5
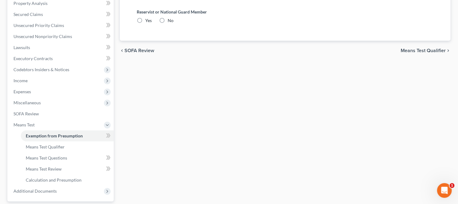
scroll to position [3, 0]
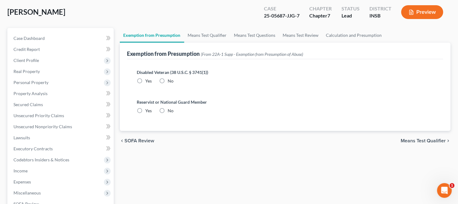
radio input "true"
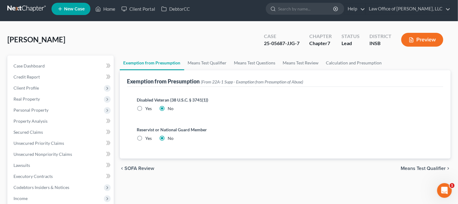
scroll to position [0, 0]
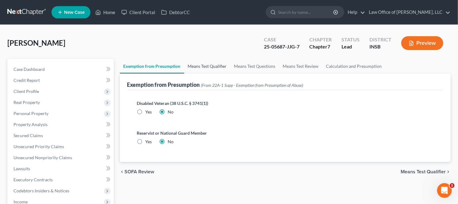
click at [209, 65] on link "Means Test Qualifier" at bounding box center [207, 66] width 46 height 15
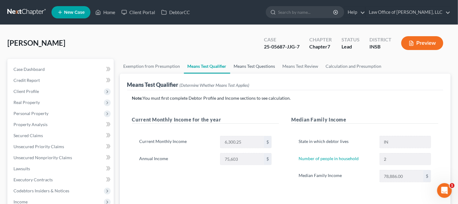
click at [255, 66] on link "Means Test Questions" at bounding box center [254, 66] width 49 height 15
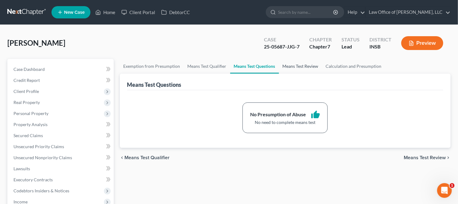
click at [291, 66] on link "Means Test Review" at bounding box center [300, 66] width 43 height 15
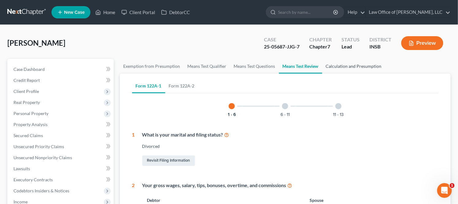
click at [340, 64] on link "Calculation and Presumption" at bounding box center [353, 66] width 63 height 15
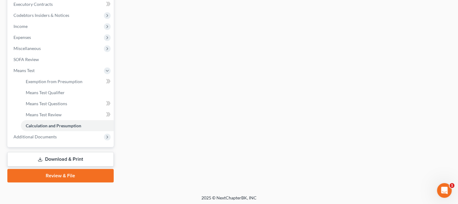
scroll to position [176, 0]
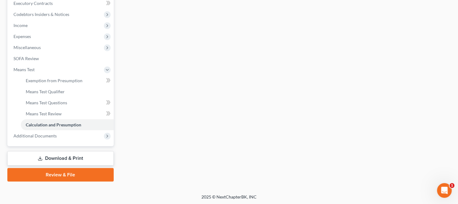
click at [83, 156] on link "Download & Print" at bounding box center [60, 158] width 106 height 14
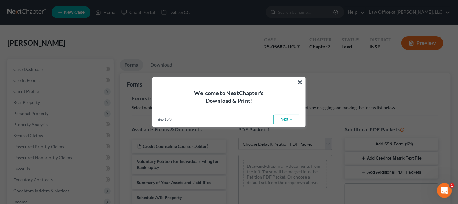
click at [287, 119] on link "Next →" at bounding box center [287, 120] width 27 height 10
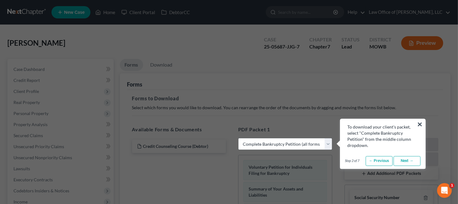
click at [418, 122] on button "×" at bounding box center [420, 124] width 6 height 10
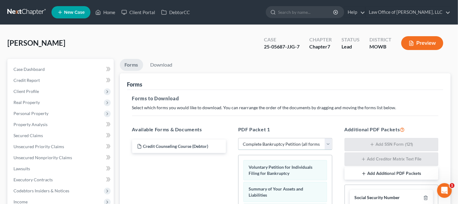
click at [273, 147] on select "Choose Default Petition PDF Packet Complete Bankruptcy Petition (all forms and …" at bounding box center [285, 144] width 94 height 12
select select "4"
click at [238, 138] on select "Choose Default Petition PDF Packet Complete Bankruptcy Petition (all forms and …" at bounding box center [285, 144] width 94 height 12
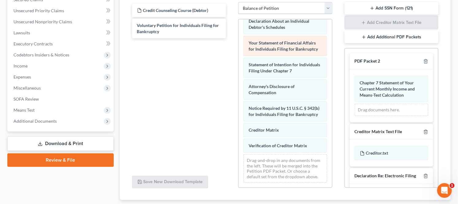
scroll to position [136, 0]
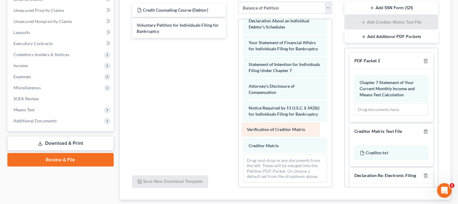
drag, startPoint x: 286, startPoint y: 142, endPoint x: 284, endPoint y: 126, distance: 16.1
click at [284, 126] on div "Verification of Creditor Matrix Summary of Your Assets and Liabilities Schedule…" at bounding box center [286, 12] width 94 height 350
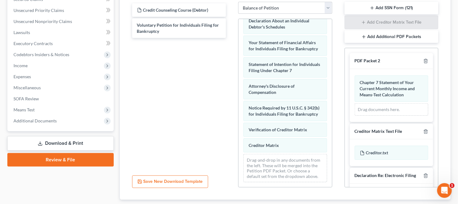
scroll to position [102, 0]
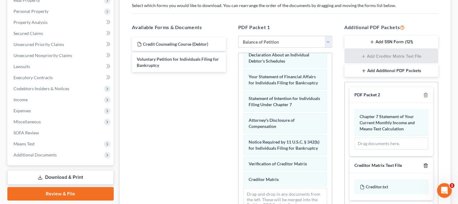
click at [423, 164] on icon "button" at bounding box center [425, 165] width 5 height 5
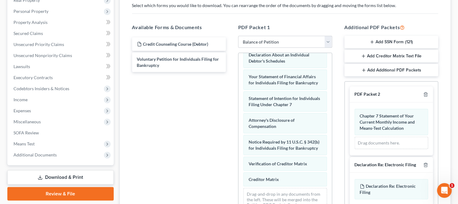
scroll to position [136, 0]
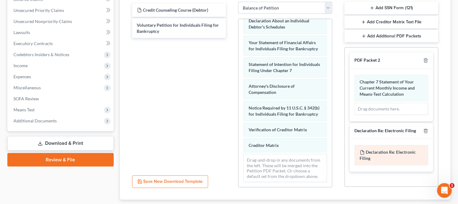
click at [376, 159] on div "Declaration Re: Electronic Filing of Petition, Lists, Schedules and Statements …" at bounding box center [392, 155] width 74 height 20
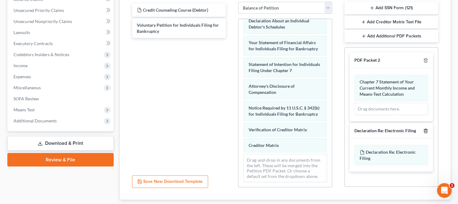
click at [426, 131] on icon "button" at bounding box center [425, 130] width 5 height 5
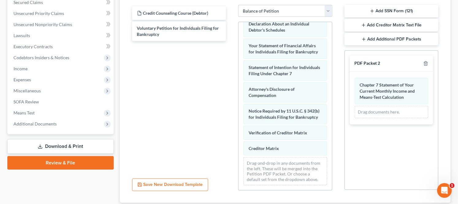
scroll to position [170, 0]
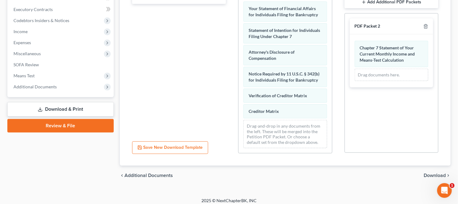
click at [436, 176] on span "Download" at bounding box center [435, 175] width 22 height 5
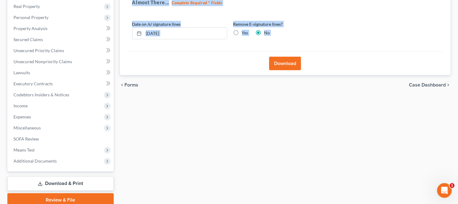
scroll to position [19, 0]
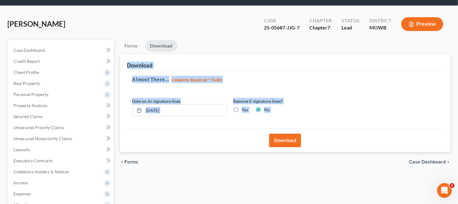
click at [335, 100] on div "Almost There... Complete Required * Fields Date on /s/ signature lines 10/02/20…" at bounding box center [285, 100] width 316 height 58
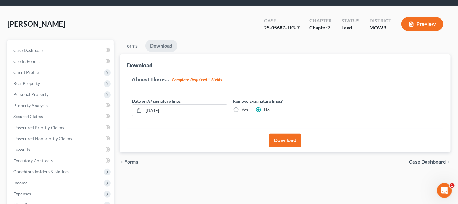
click at [293, 136] on button "Download" at bounding box center [285, 140] width 32 height 13
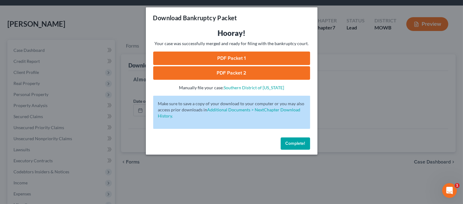
click at [228, 58] on link "PDF Packet 1" at bounding box center [231, 58] width 157 height 13
click at [286, 142] on span "Complete!" at bounding box center [296, 143] width 20 height 5
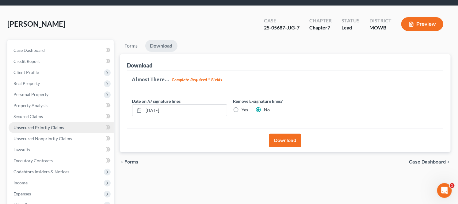
click at [41, 127] on span "Unsecured Priority Claims" at bounding box center [38, 127] width 51 height 5
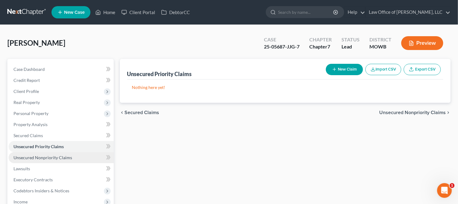
click at [38, 155] on span "Unsecured Nonpriority Claims" at bounding box center [42, 157] width 59 height 5
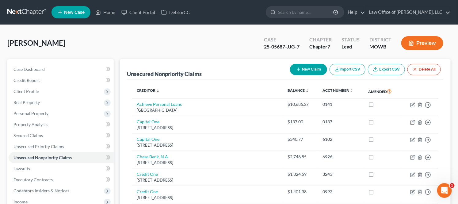
click at [300, 71] on button "New Claim" at bounding box center [308, 69] width 37 height 11
select select "0"
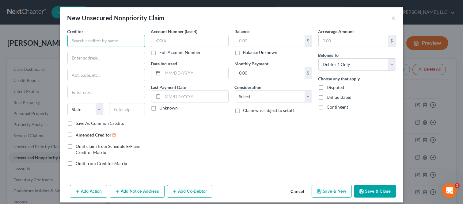
click at [93, 41] on input "text" at bounding box center [106, 41] width 78 height 12
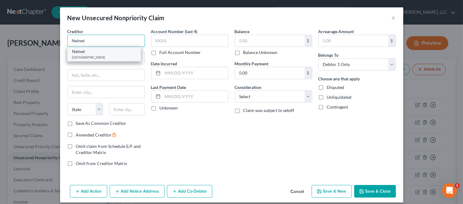
type input "Nelnet"
click at [105, 56] on div "PO Box 82561, Lincoln, NE 68501" at bounding box center [104, 57] width 64 height 5
type input "PO Box 82561"
type input "Lincoln"
select select "30"
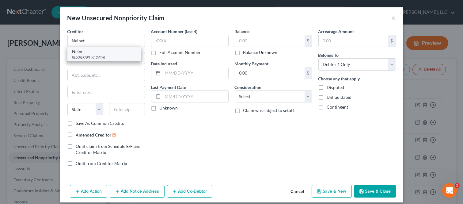
type input "68501"
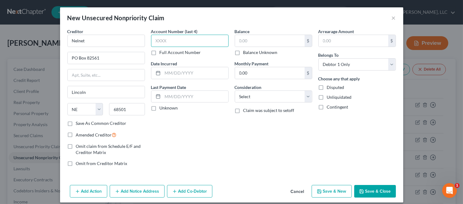
click at [171, 42] on input "text" at bounding box center [190, 41] width 78 height 12
type input "5943"
click at [167, 75] on input "text" at bounding box center [196, 73] width 66 height 12
type input "08/2002"
click at [174, 96] on input "text" at bounding box center [196, 97] width 66 height 12
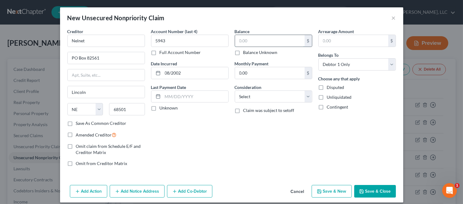
click at [253, 39] on input "text" at bounding box center [270, 41] width 70 height 12
type input "27,541.62"
click at [256, 71] on input "0.00" at bounding box center [270, 73] width 70 height 12
click at [260, 97] on select "Select Cable / Satellite Services Collection Agency Credit Card Debt Debt Couns…" at bounding box center [274, 96] width 78 height 12
select select "17"
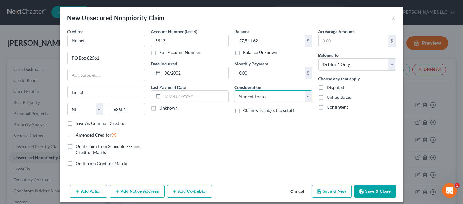
click at [235, 90] on select "Select Cable / Satellite Services Collection Agency Credit Card Debt Debt Couns…" at bounding box center [274, 96] width 78 height 12
click at [372, 190] on button "Save & Close" at bounding box center [375, 191] width 42 height 13
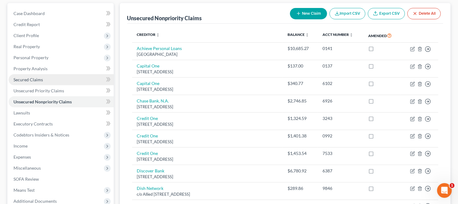
scroll to position [68, 0]
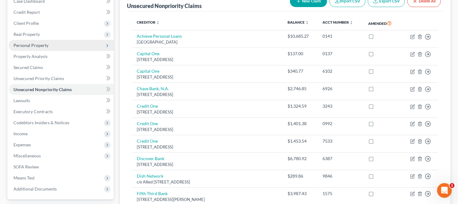
click at [36, 43] on span "Personal Property" at bounding box center [30, 45] width 35 height 5
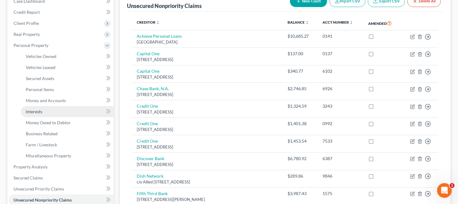
click at [40, 116] on link "Interests" at bounding box center [67, 111] width 93 height 11
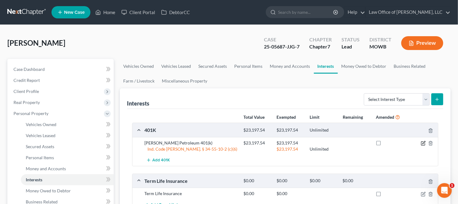
click at [422, 143] on icon "button" at bounding box center [423, 143] width 5 height 5
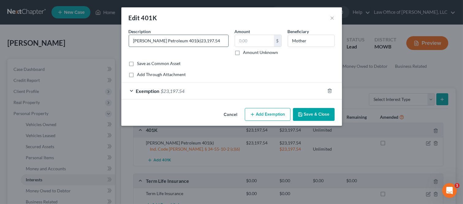
type input "[PERSON_NAME] Petroleum 401(k)"
click at [258, 39] on input "text" at bounding box center [254, 41] width 39 height 12
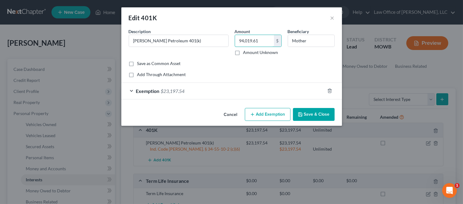
type input "94,019.61"
click at [132, 90] on div "Exemption $23,197.54" at bounding box center [223, 91] width 204 height 16
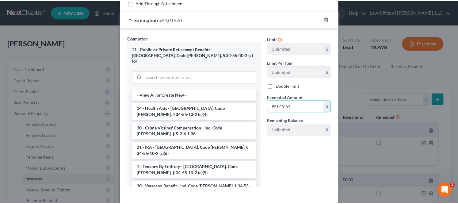
scroll to position [93, 0]
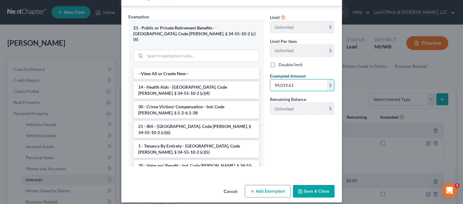
type input "94,019.61"
click at [313, 188] on button "Save & Close" at bounding box center [314, 191] width 42 height 13
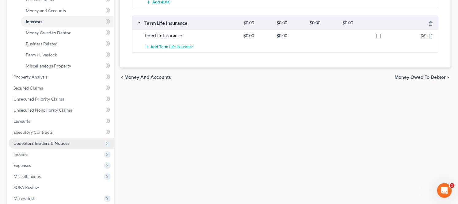
scroll to position [170, 0]
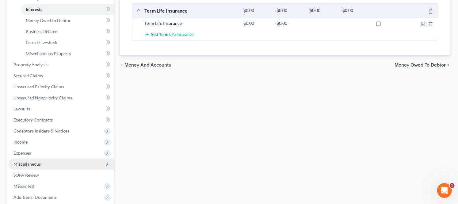
click at [37, 166] on span "Miscellaneous" at bounding box center [61, 164] width 105 height 11
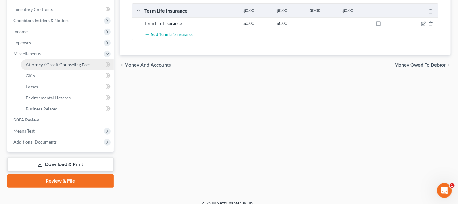
click at [54, 63] on span "Attorney / Credit Counseling Fees" at bounding box center [58, 64] width 65 height 5
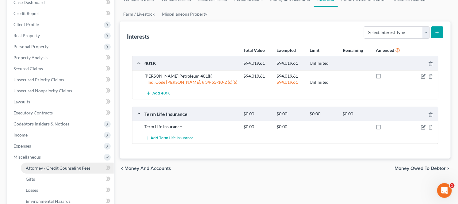
select select "0"
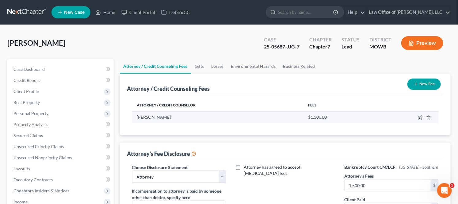
click at [419, 117] on icon "button" at bounding box center [420, 117] width 5 height 5
select select "15"
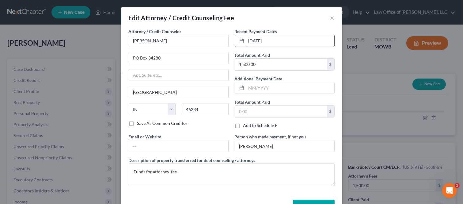
click at [254, 41] on input "[DATE]" at bounding box center [291, 41] width 88 height 12
type input "09/13/2025"
click at [308, 203] on button "Save & Close" at bounding box center [314, 206] width 42 height 13
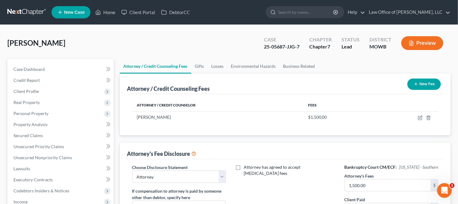
click at [422, 86] on button "New Fee" at bounding box center [424, 84] width 33 height 11
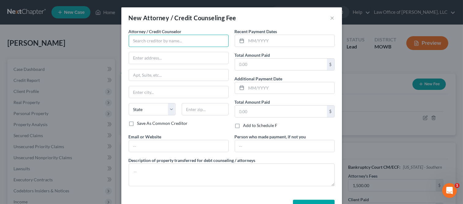
click at [179, 43] on input "text" at bounding box center [179, 41] width 100 height 12
type input "001 Debtorcc, Inc."
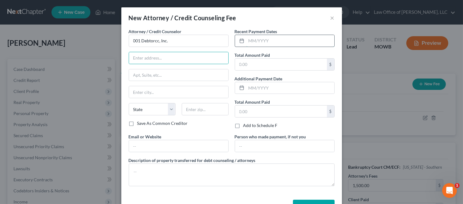
click at [255, 40] on input "text" at bounding box center [291, 41] width 88 height 12
type input "[DATE]"
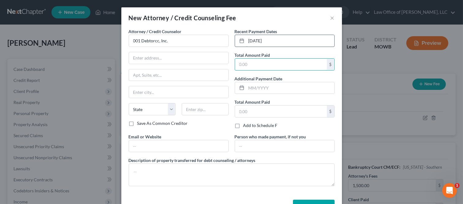
type input "3"
type input "26.00"
click at [254, 148] on input "text" at bounding box center [284, 146] width 99 height 12
type input "[PERSON_NAME]"
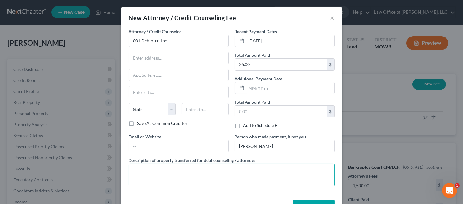
click at [207, 172] on textarea at bounding box center [232, 174] width 206 height 23
type textarea "Funds for credit counseling"
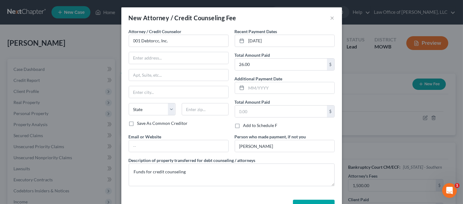
click at [320, 201] on button "Save & Close" at bounding box center [314, 206] width 42 height 13
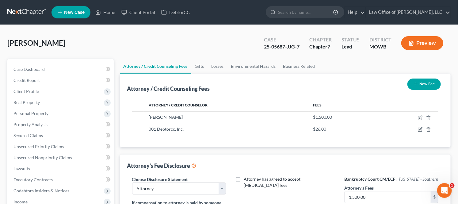
click at [427, 45] on button "Preview" at bounding box center [422, 43] width 42 height 14
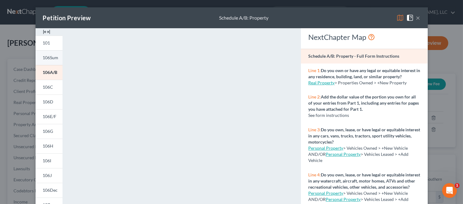
click at [43, 55] on span "106Sum" at bounding box center [51, 57] width 16 height 5
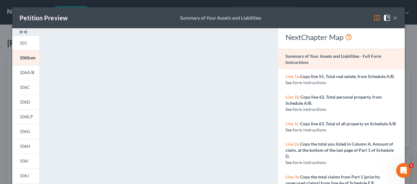
drag, startPoint x: 463, startPoint y: 0, endPoint x: 270, endPoint y: 44, distance: 198.4
click at [270, 44] on div "<object ng-attr-data='https://nextchapter-prod.s3.amazonaws.com/pdfs/092348e2-f…" at bounding box center [158, 183] width 226 height 310
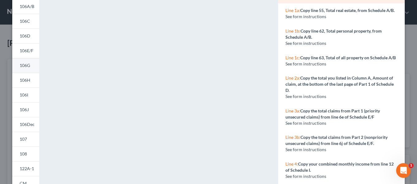
scroll to position [61, 0]
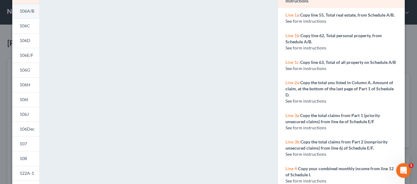
click at [24, 11] on span "106A/B" at bounding box center [27, 10] width 15 height 5
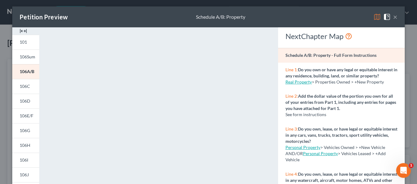
scroll to position [0, 0]
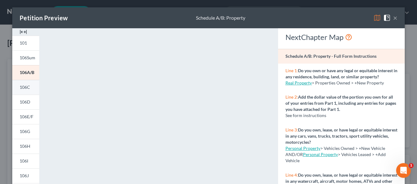
click at [20, 86] on span "106C" at bounding box center [25, 86] width 10 height 5
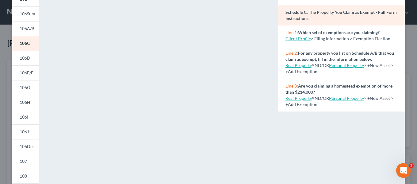
scroll to position [40, 0]
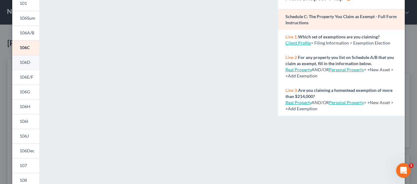
click at [27, 61] on span "106D" at bounding box center [25, 61] width 11 height 5
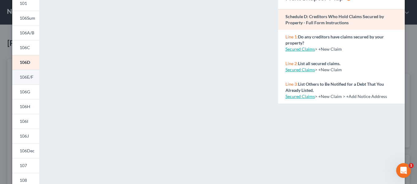
click at [21, 78] on span "106E/F" at bounding box center [27, 76] width 14 height 5
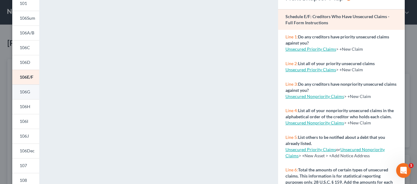
click at [23, 93] on span "106G" at bounding box center [25, 91] width 10 height 5
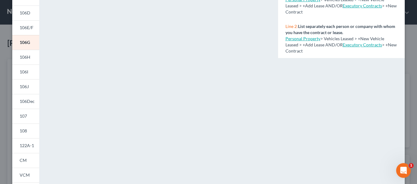
scroll to position [101, 0]
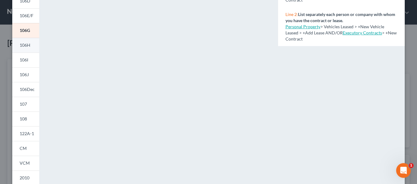
click at [24, 45] on span "106H" at bounding box center [25, 44] width 11 height 5
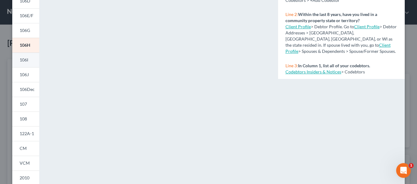
click at [29, 62] on link "106I" at bounding box center [25, 59] width 27 height 15
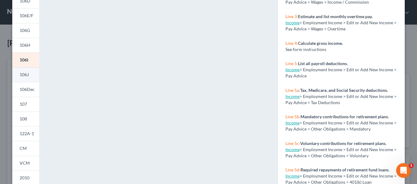
click at [30, 75] on link "106J" at bounding box center [25, 74] width 27 height 15
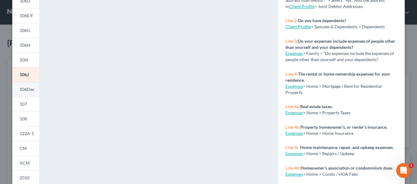
click at [23, 86] on link "106Dec" at bounding box center [25, 89] width 27 height 15
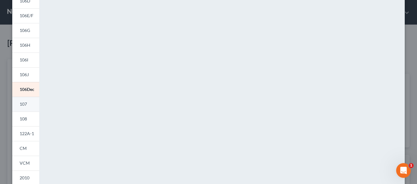
click at [22, 105] on span "107" at bounding box center [23, 103] width 7 height 5
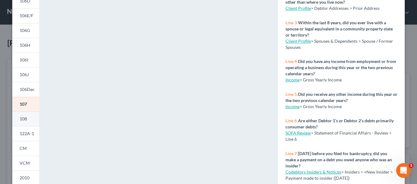
click at [25, 119] on link "108" at bounding box center [25, 118] width 27 height 15
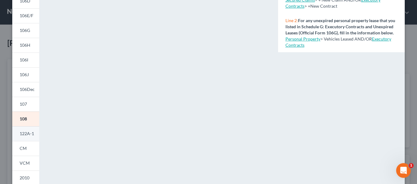
click at [27, 133] on span "122A-1" at bounding box center [27, 133] width 14 height 5
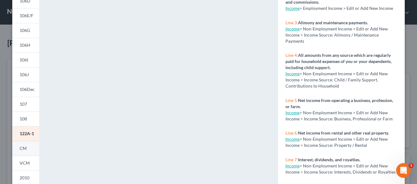
click at [23, 149] on span "CM" at bounding box center [23, 147] width 7 height 5
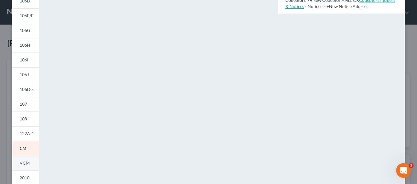
click at [26, 163] on span "VCM" at bounding box center [25, 162] width 10 height 5
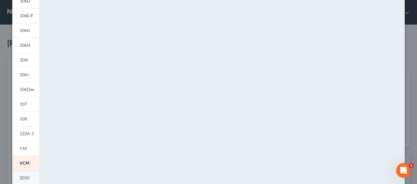
click at [23, 177] on span "2010" at bounding box center [25, 177] width 10 height 5
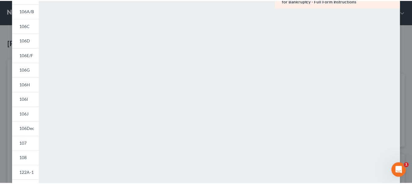
scroll to position [0, 0]
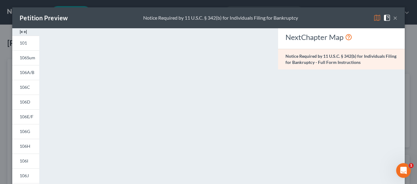
click at [394, 18] on button "×" at bounding box center [395, 17] width 4 height 7
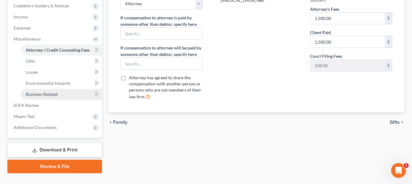
scroll to position [197, 0]
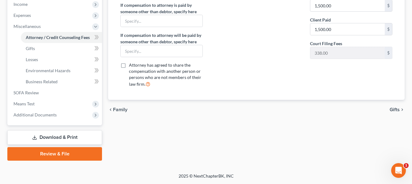
click at [78, 137] on link "Download & Print" at bounding box center [54, 137] width 95 height 14
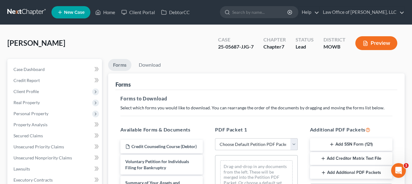
click at [233, 144] on select "Choose Default Petition PDF Packet Complete Bankruptcy Petition (all forms and …" at bounding box center [256, 144] width 82 height 12
select select "4"
click at [215, 138] on select "Choose Default Petition PDF Packet Complete Bankruptcy Petition (all forms and …" at bounding box center [256, 144] width 82 height 12
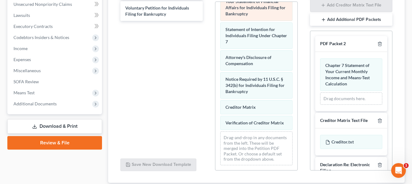
scroll to position [224, 0]
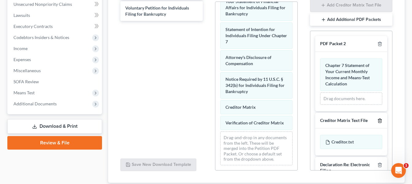
click at [378, 121] on icon "button" at bounding box center [380, 120] width 5 height 5
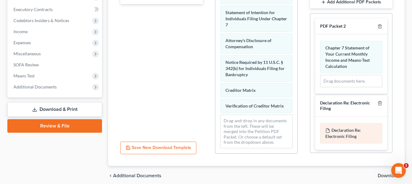
scroll to position [184, 0]
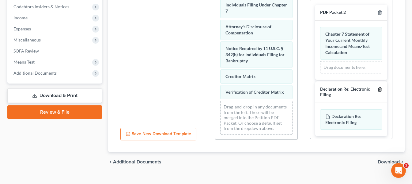
click at [380, 90] on line "button" at bounding box center [380, 89] width 0 height 1
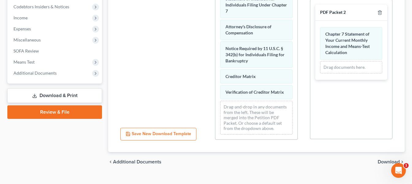
click at [389, 159] on span "Download" at bounding box center [389, 161] width 22 height 5
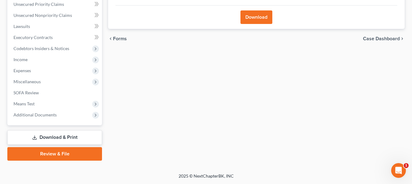
click at [259, 12] on button "Download" at bounding box center [257, 16] width 32 height 13
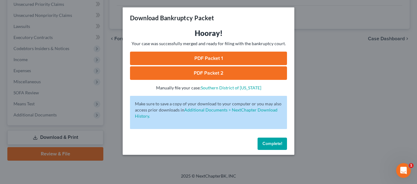
click at [203, 61] on link "PDF Packet 1" at bounding box center [208, 58] width 157 height 13
click at [218, 73] on link "PDF Packet 2" at bounding box center [208, 72] width 157 height 13
click at [273, 146] on button "Complete!" at bounding box center [272, 143] width 29 height 12
